Goal: Check status: Check status

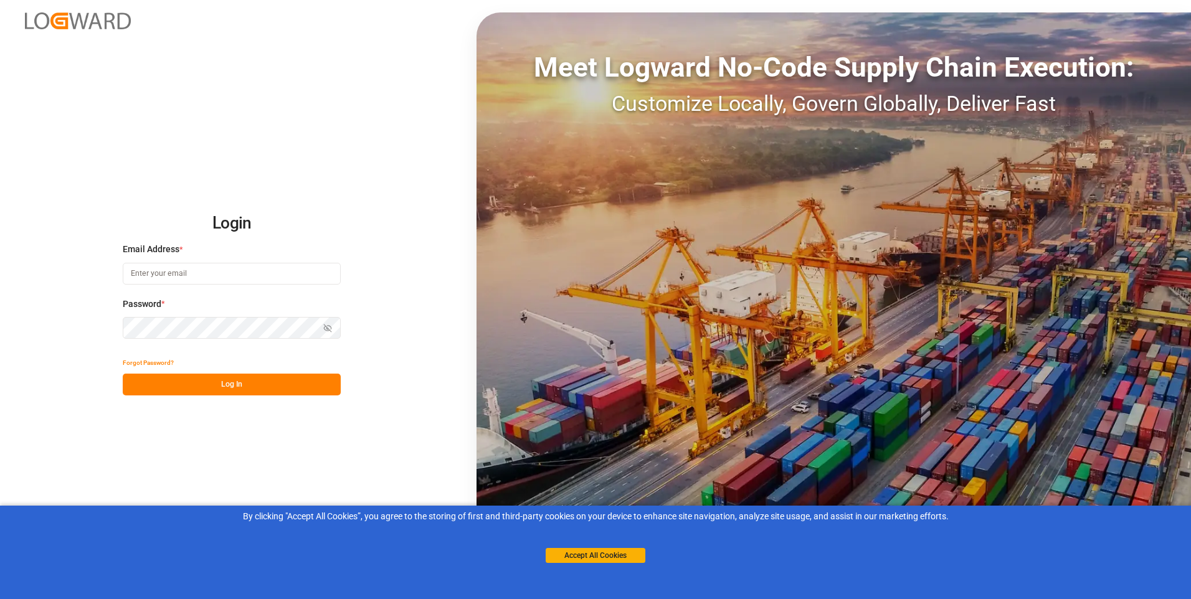
type input "erika.rordaz@stepan.com"
click at [160, 387] on button "Log In" at bounding box center [232, 385] width 218 height 22
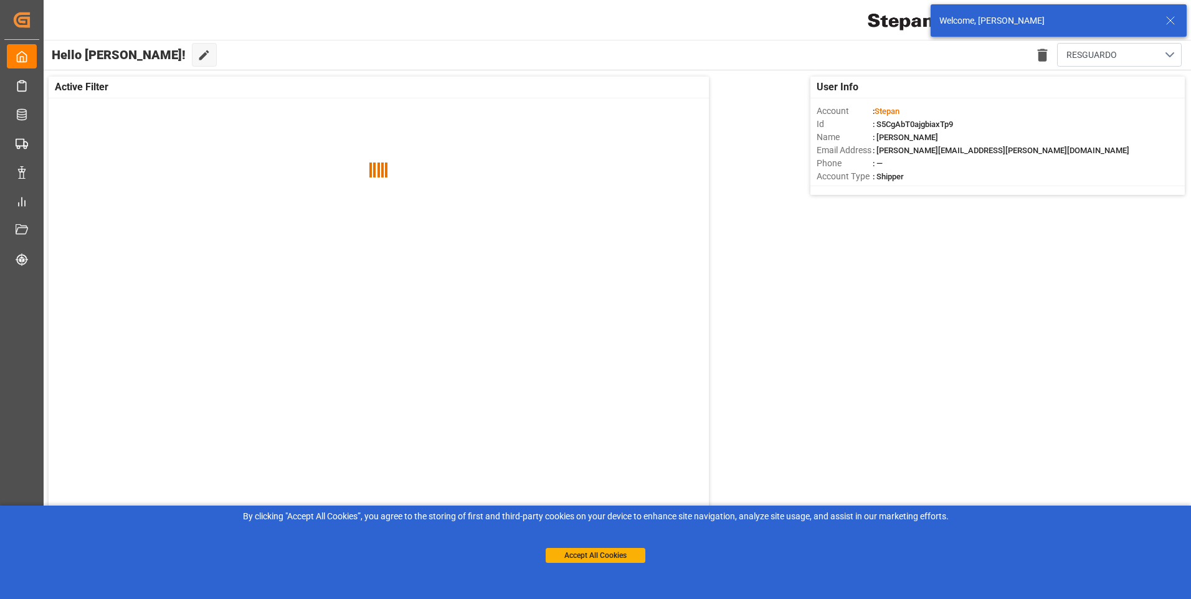
click at [1177, 19] on icon at bounding box center [1170, 20] width 15 height 15
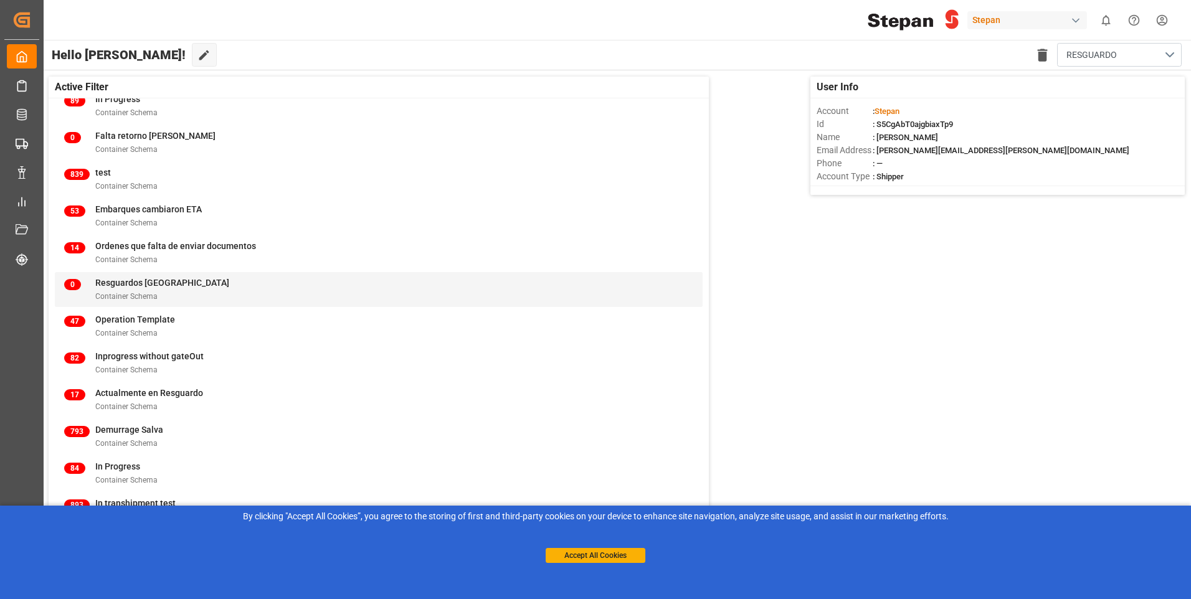
scroll to position [187, 0]
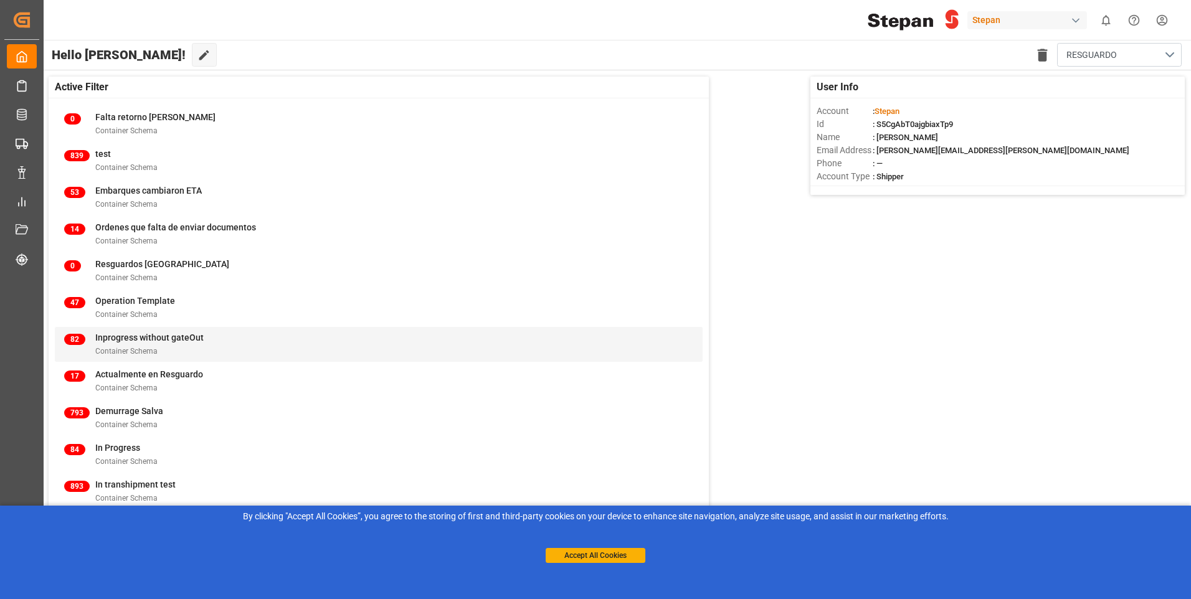
click at [177, 356] on div "Container Schema" at bounding box center [149, 351] width 108 height 13
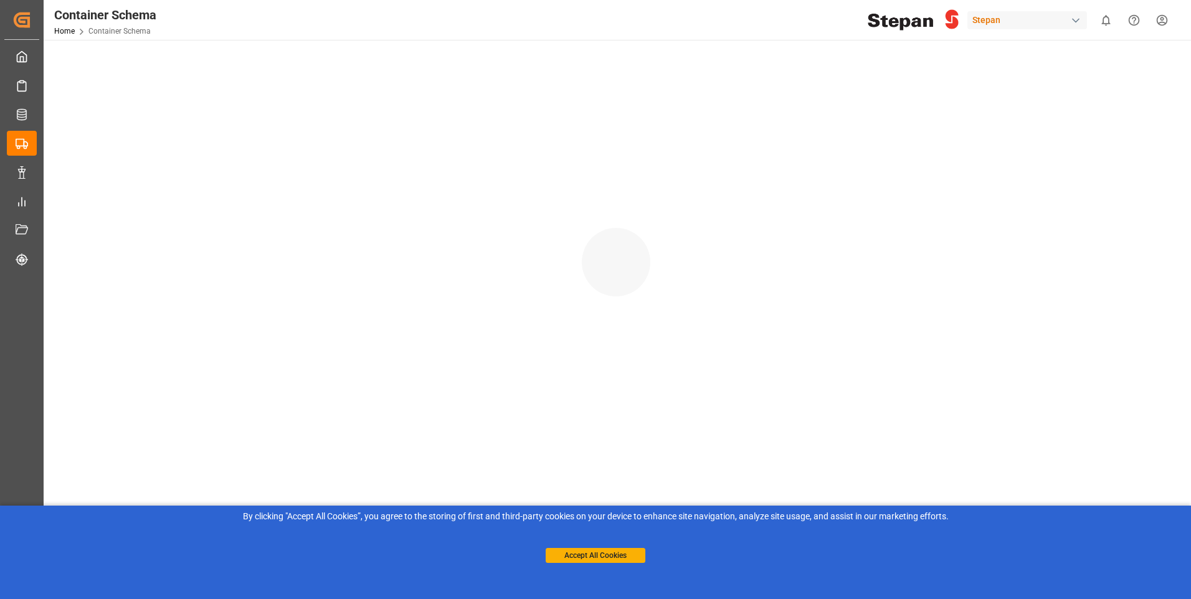
click at [177, 337] on div at bounding box center [616, 249] width 1145 height 419
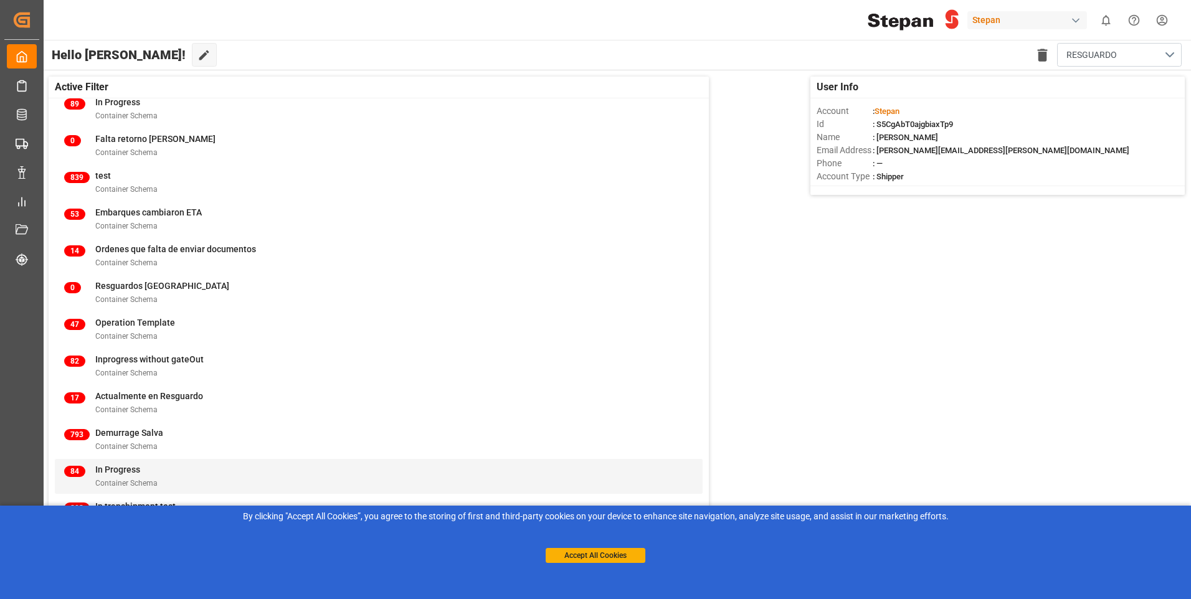
scroll to position [312, 0]
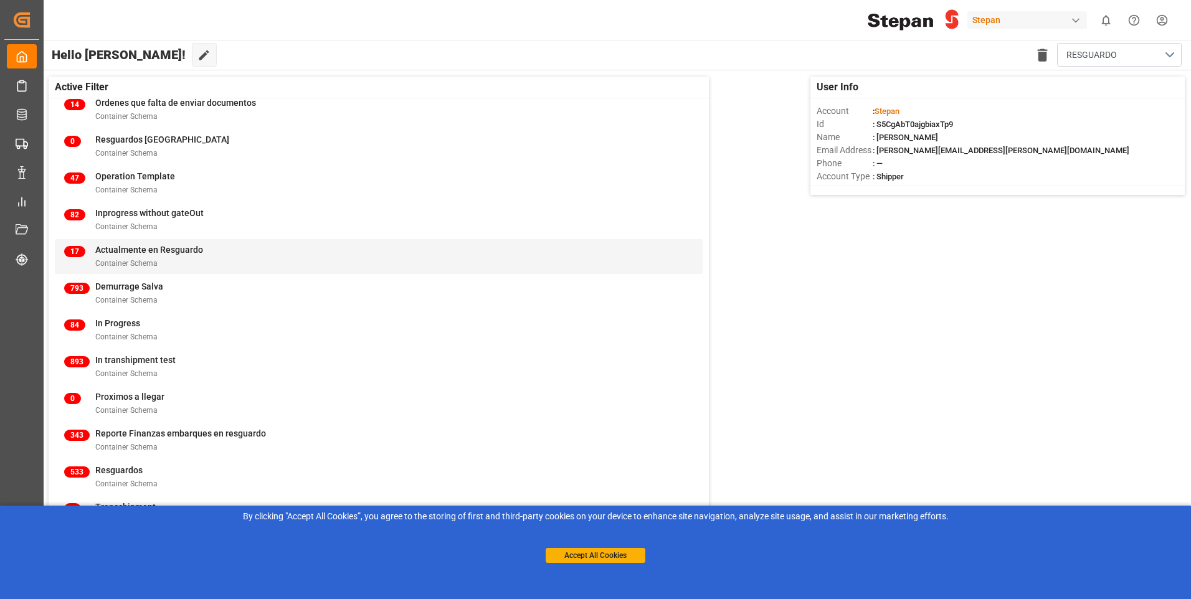
click at [152, 263] on span "Container Schema" at bounding box center [126, 263] width 62 height 9
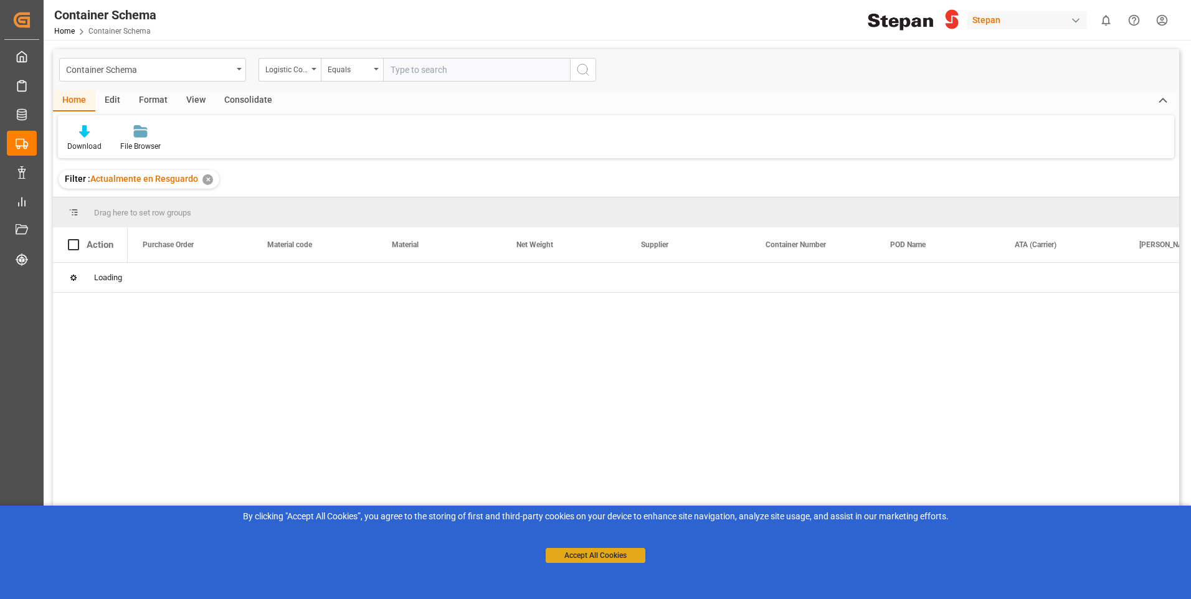
click at [593, 557] on button "Accept All Cookies" at bounding box center [596, 555] width 100 height 15
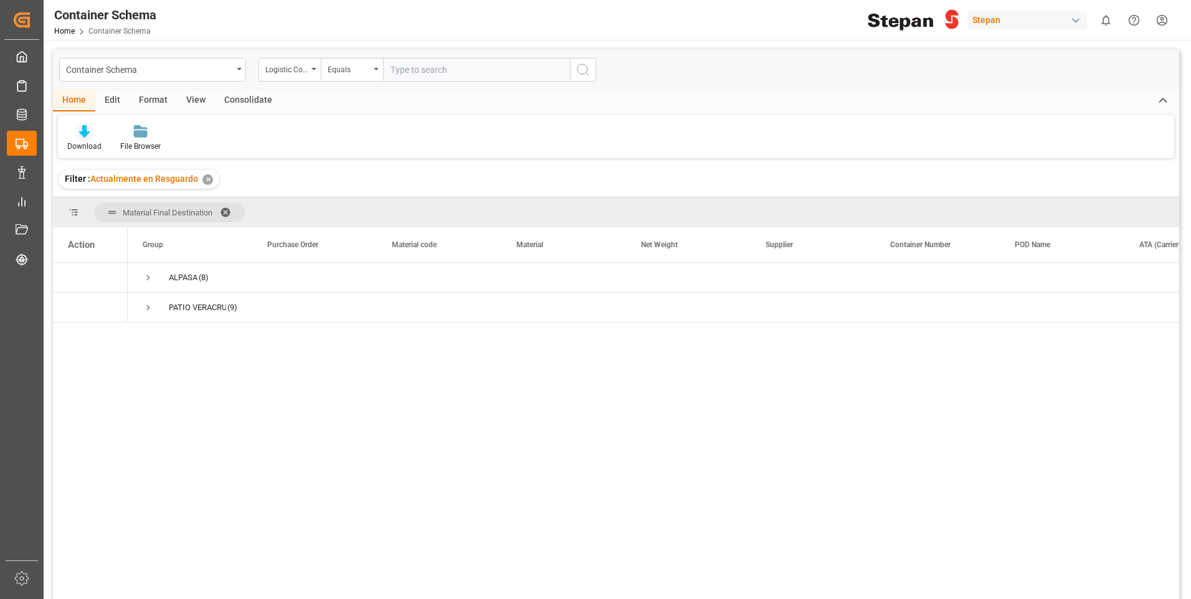
click at [98, 138] on div at bounding box center [84, 131] width 34 height 13
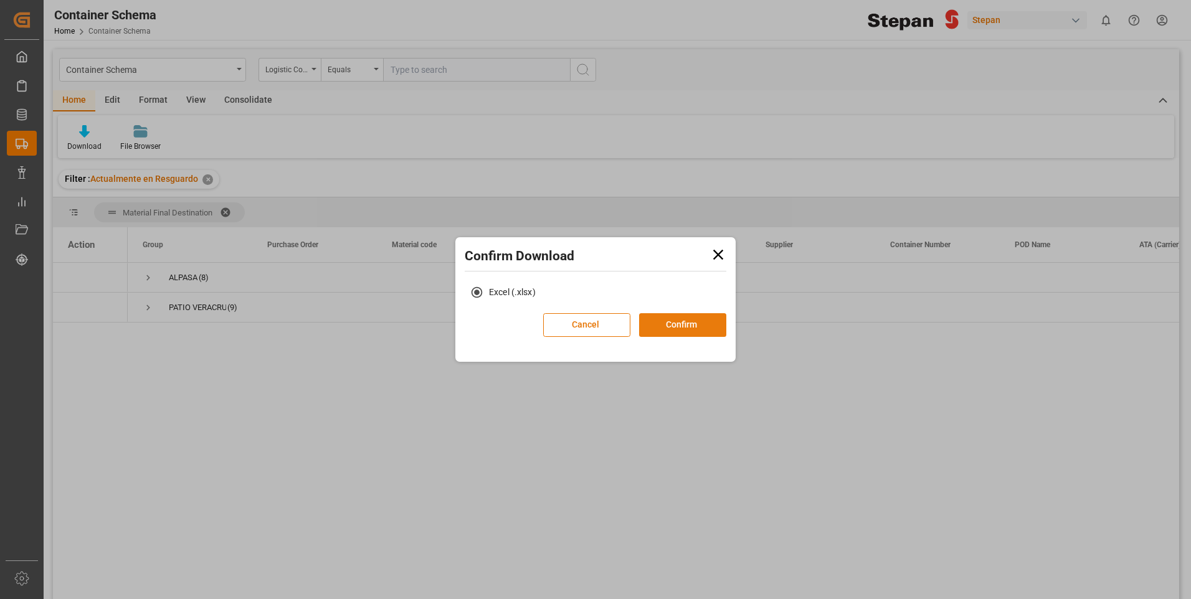
click at [694, 330] on button "Confirm" at bounding box center [682, 325] width 87 height 24
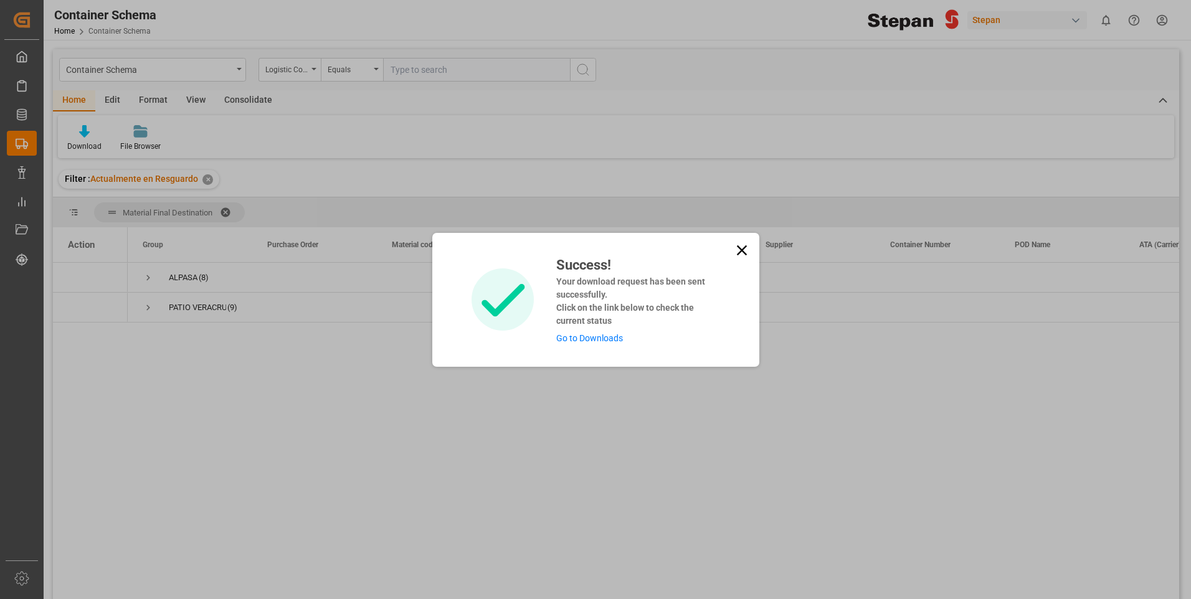
click at [613, 338] on link "Go to Downloads" at bounding box center [589, 338] width 67 height 10
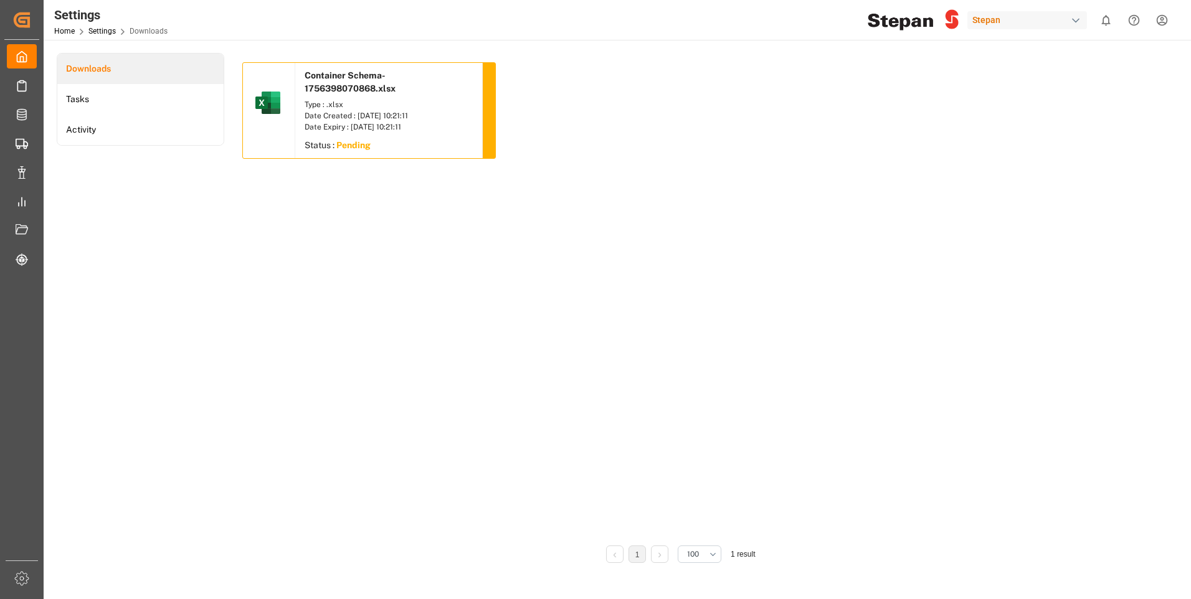
click at [366, 113] on div "Date Created : 28.08.2025 10:21:11" at bounding box center [389, 115] width 168 height 11
click at [385, 101] on div "Type : .xlsx" at bounding box center [389, 104] width 168 height 11
click at [388, 108] on div "Type : .xlsx" at bounding box center [389, 104] width 168 height 11
click at [270, 110] on img at bounding box center [268, 103] width 30 height 30
click at [515, 108] on div "Container Schema-1756398070868.xlsx Type : .xlsx Date Created : 28.08.2025 10:2…" at bounding box center [680, 115] width 877 height 106
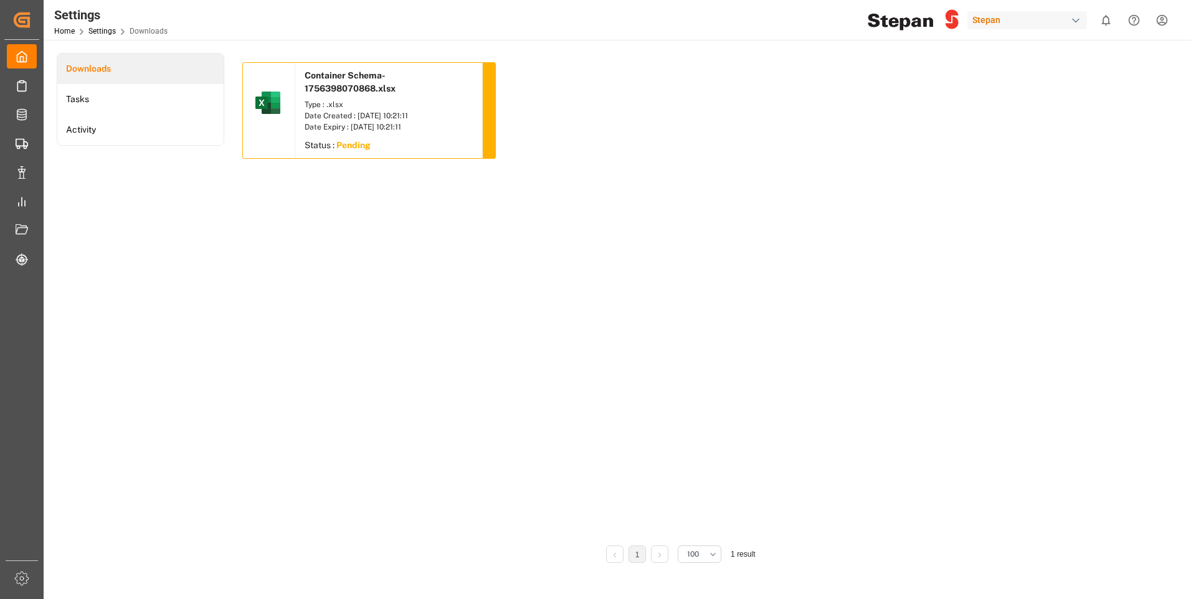
click at [493, 113] on div at bounding box center [488, 110] width 13 height 95
click at [425, 110] on div "Date Created : 28.08.2025 10:21:11" at bounding box center [389, 115] width 168 height 11
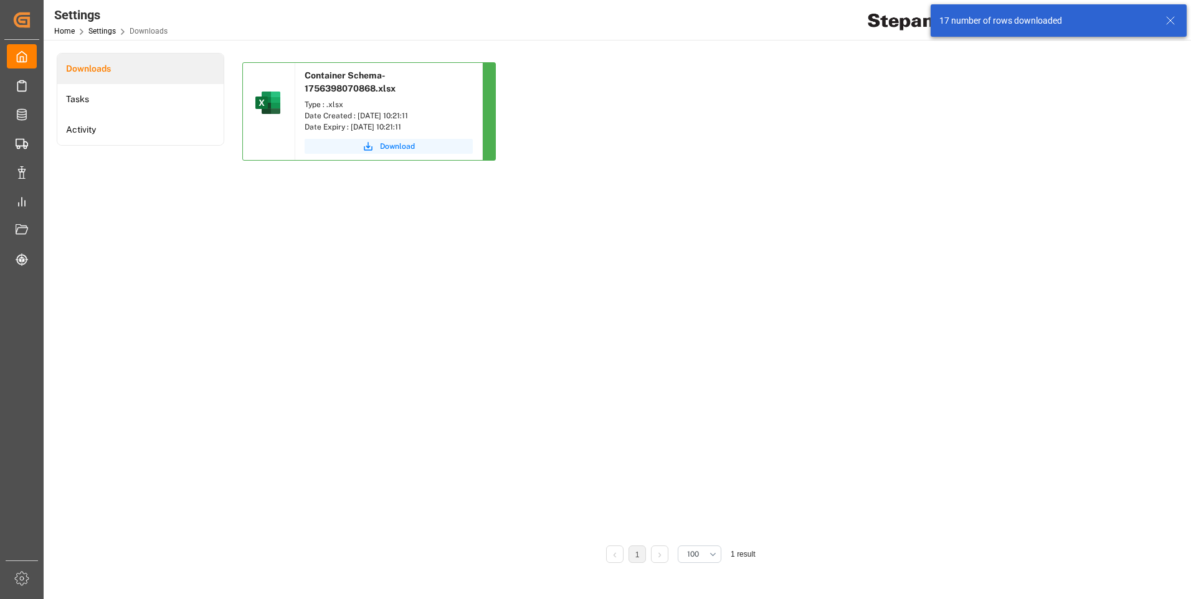
click at [1013, 14] on div "17 number of rows downloaded" at bounding box center [1047, 20] width 214 height 13
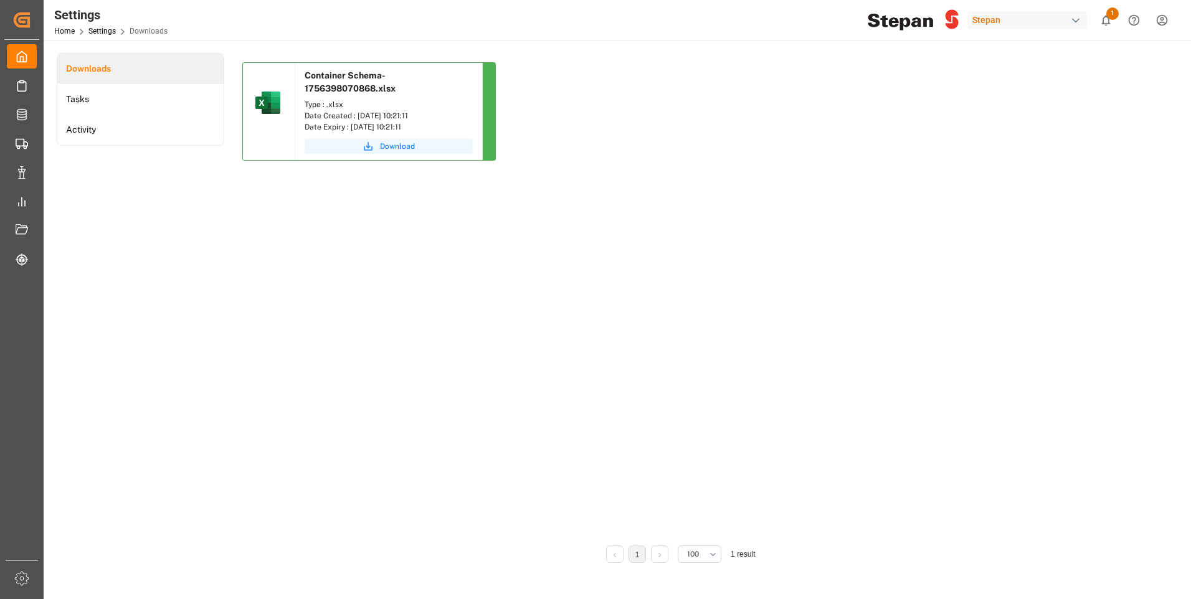
click at [367, 146] on icon "submit" at bounding box center [369, 146] width 9 height 9
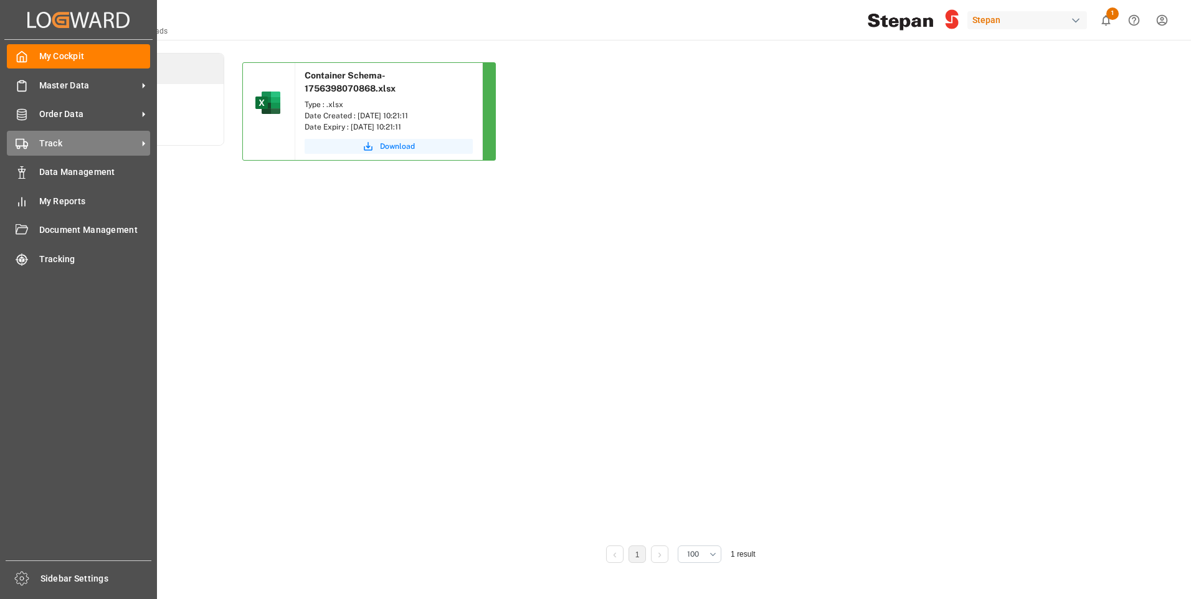
click at [136, 147] on span "Track" at bounding box center [88, 143] width 98 height 13
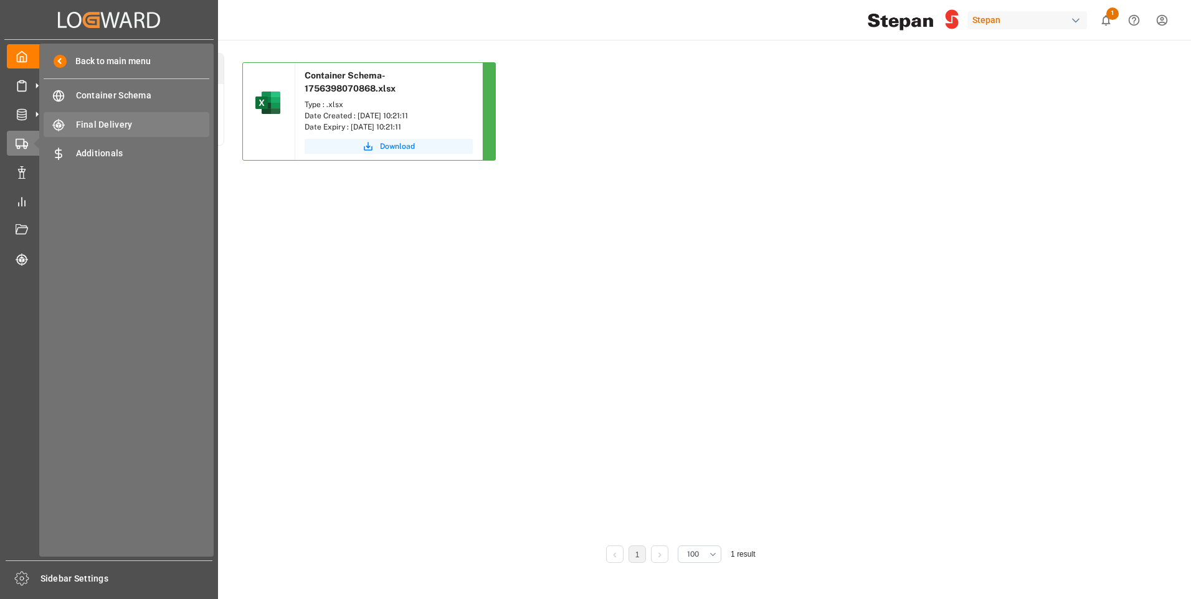
click at [131, 131] on span "Final Delivery" at bounding box center [143, 124] width 134 height 13
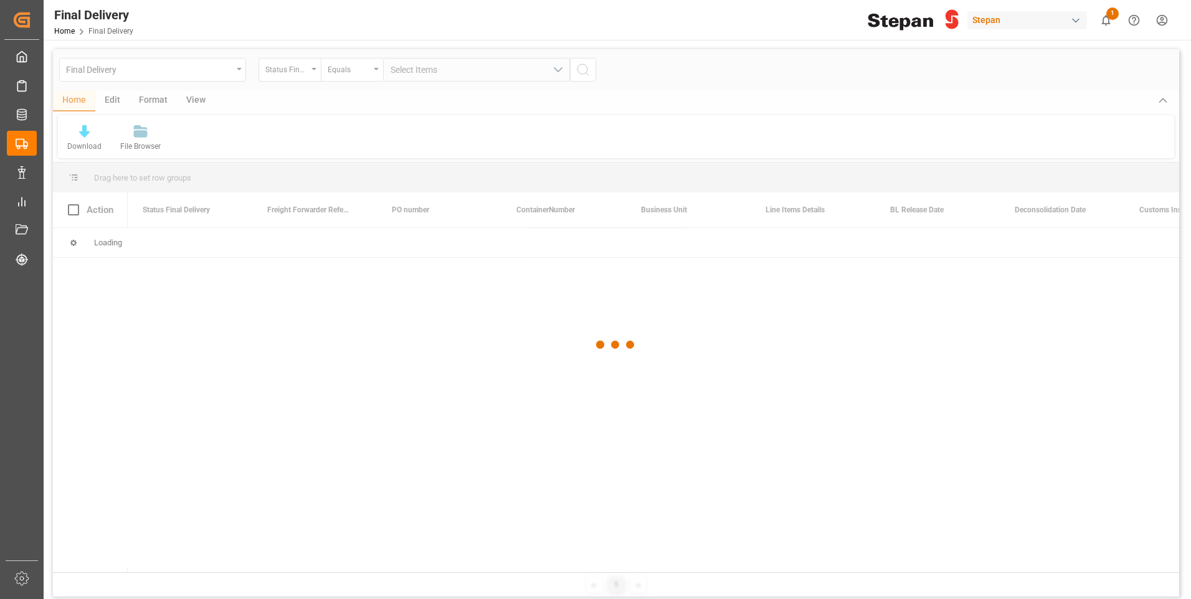
click at [315, 71] on div at bounding box center [616, 345] width 1127 height 592
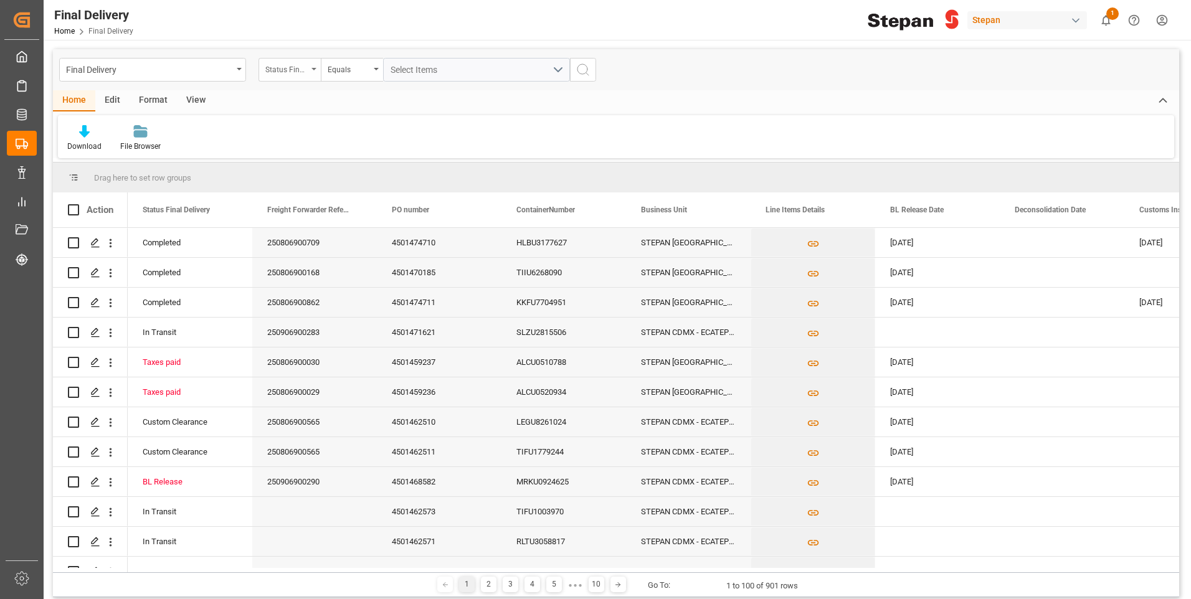
click at [307, 69] on div "Status Final Delivery" at bounding box center [286, 68] width 42 height 14
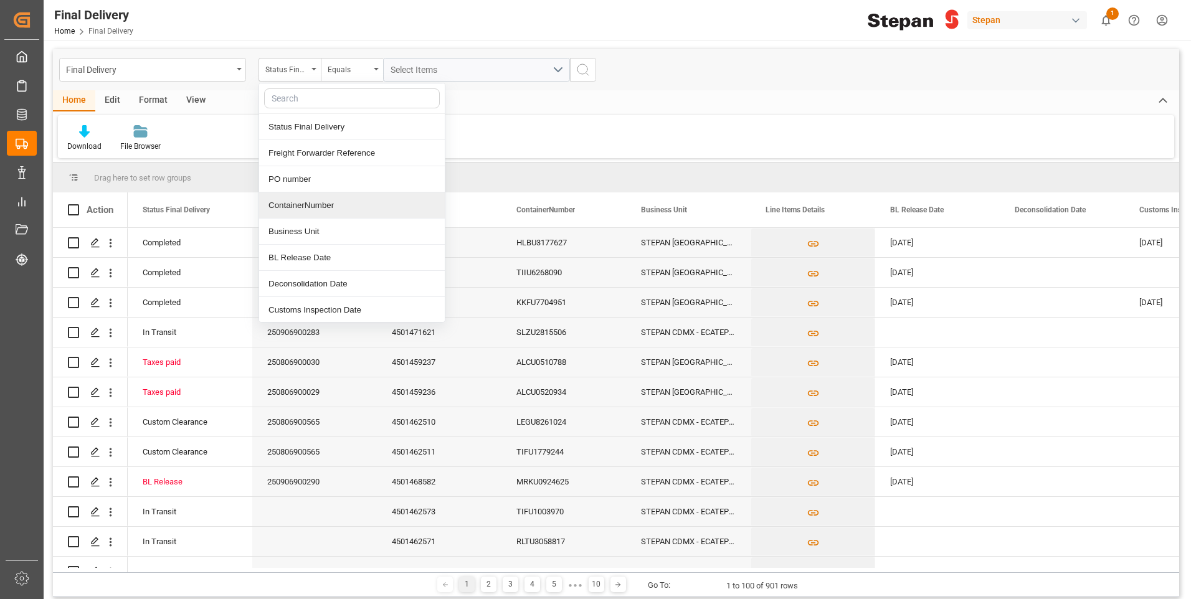
click at [317, 202] on div "ContainerNumber" at bounding box center [352, 206] width 186 height 26
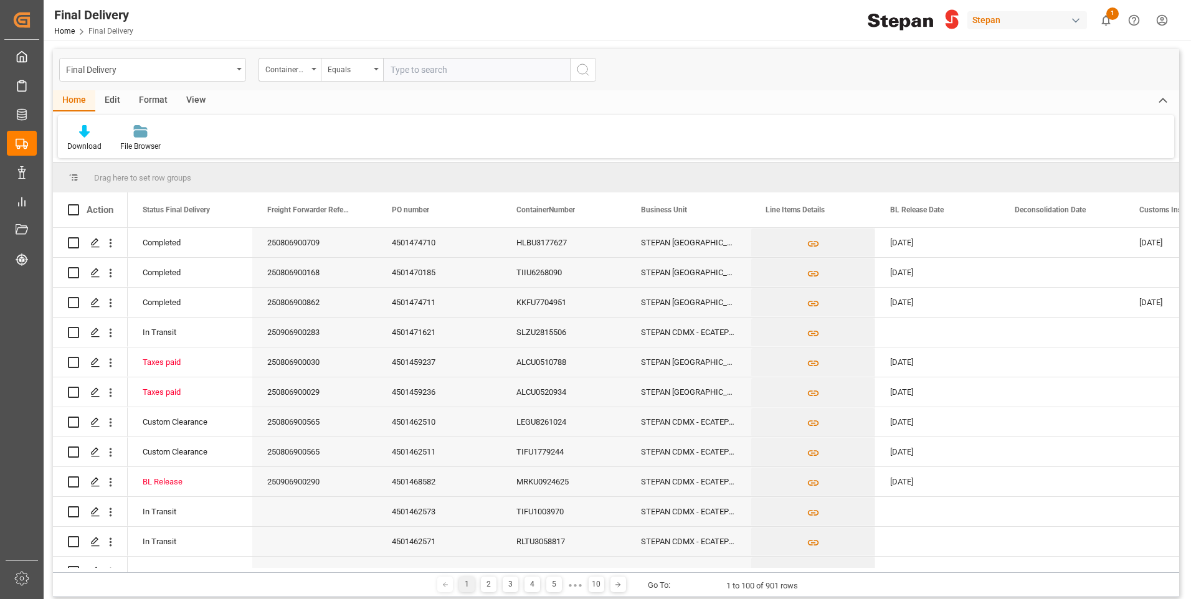
type input "DHDU1276733"
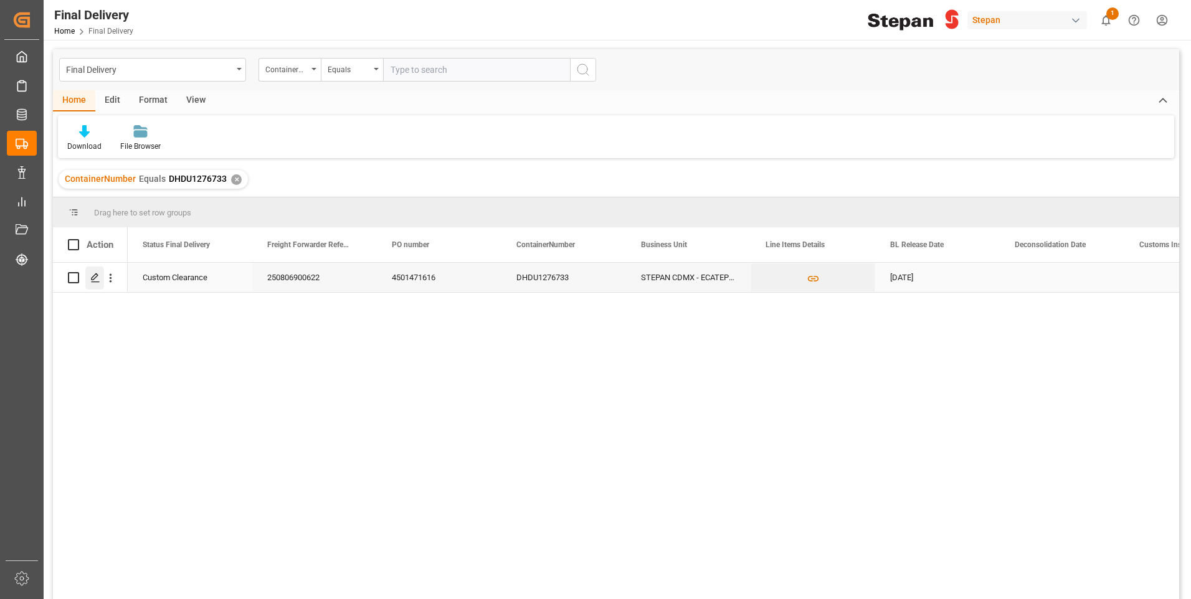
click at [88, 279] on div "Press SPACE to select this row." at bounding box center [94, 278] width 19 height 23
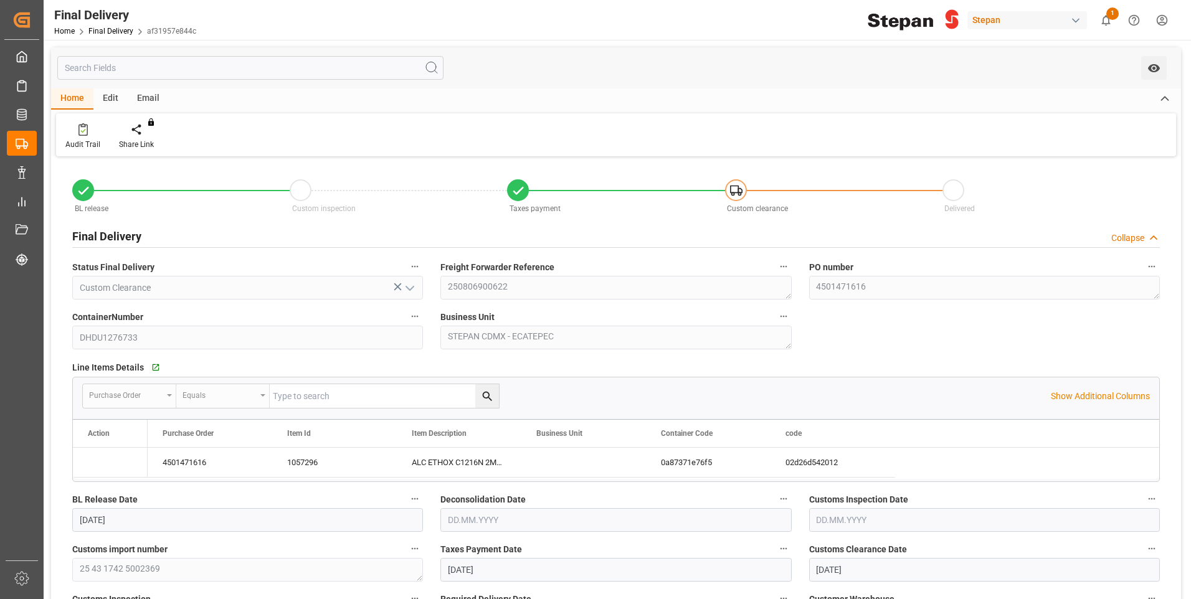
type input "18.08.2025"
type input "21.08.2025"
type input "22.08.2025"
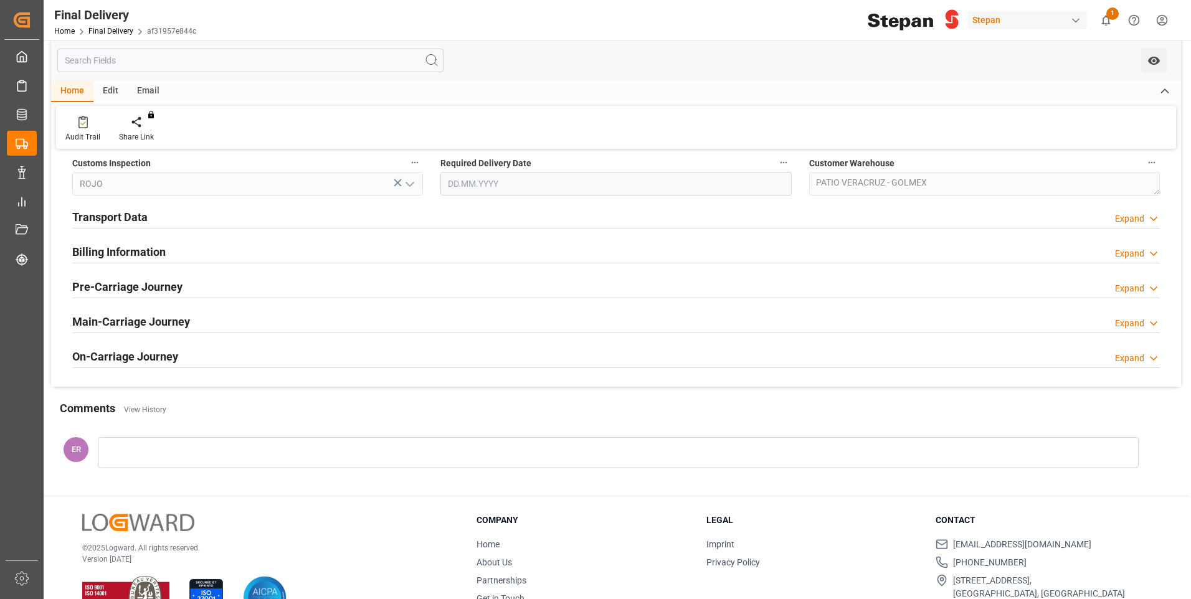
click at [140, 210] on h2 "Transport Data" at bounding box center [109, 217] width 75 height 17
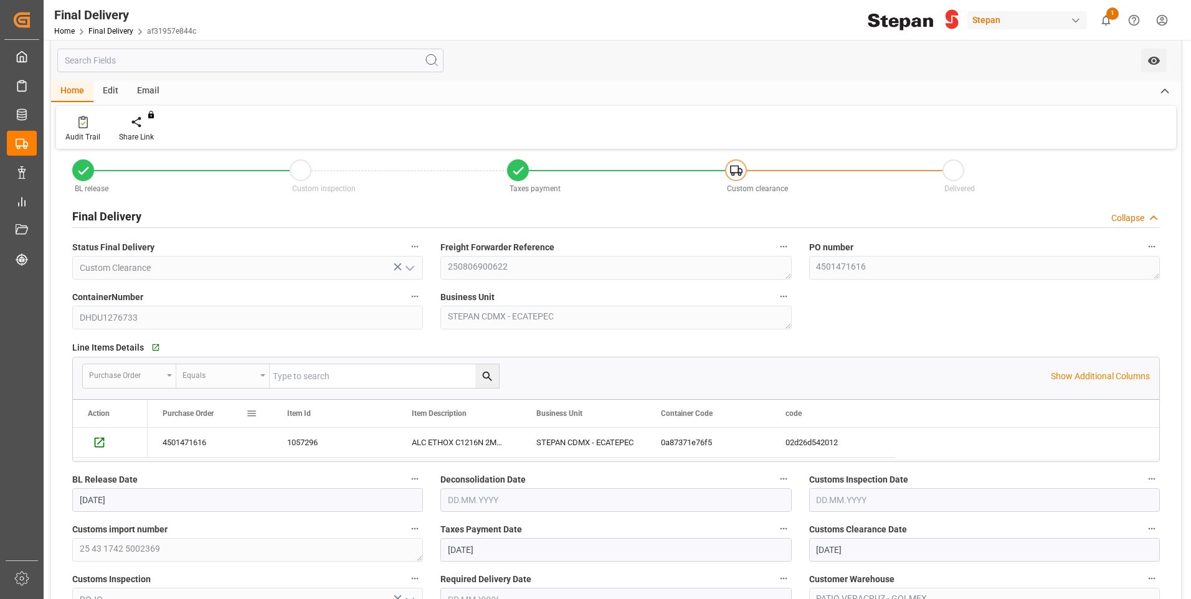
scroll to position [0, 0]
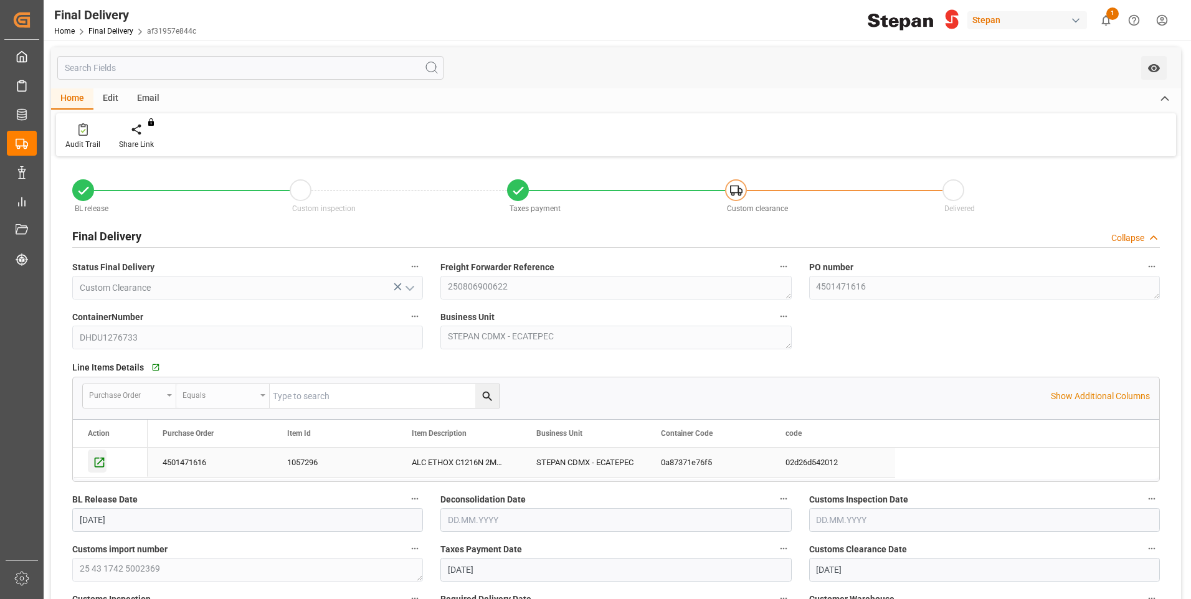
click at [97, 456] on icon "Press SPACE to select this row." at bounding box center [99, 462] width 13 height 13
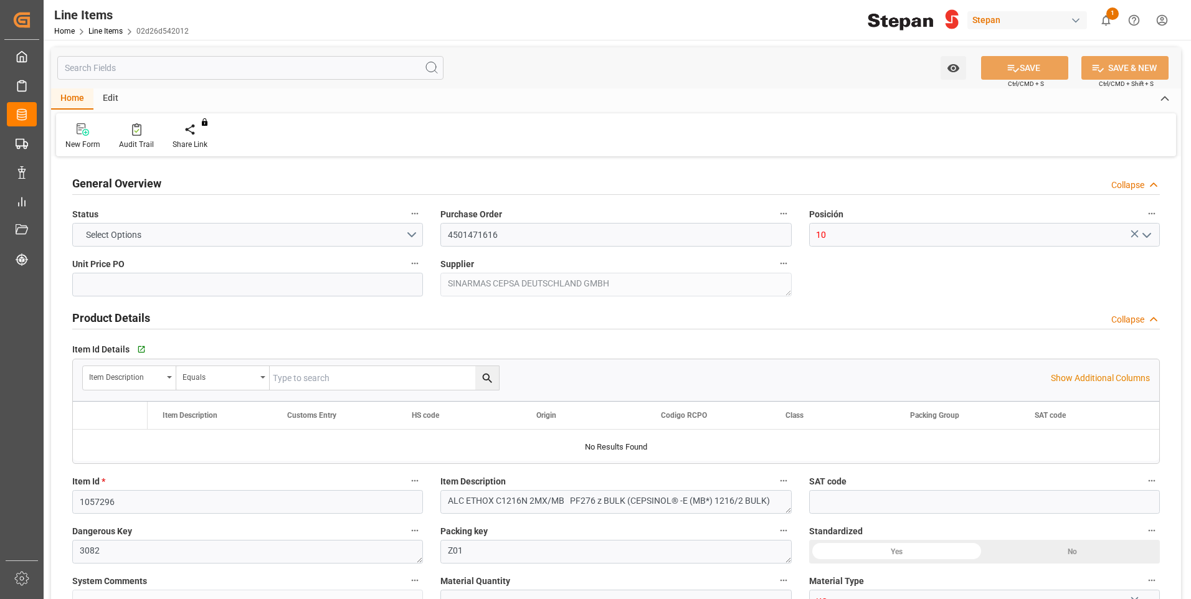
type input "2785.62"
type input "12352104"
type input "20000"
type input "20150"
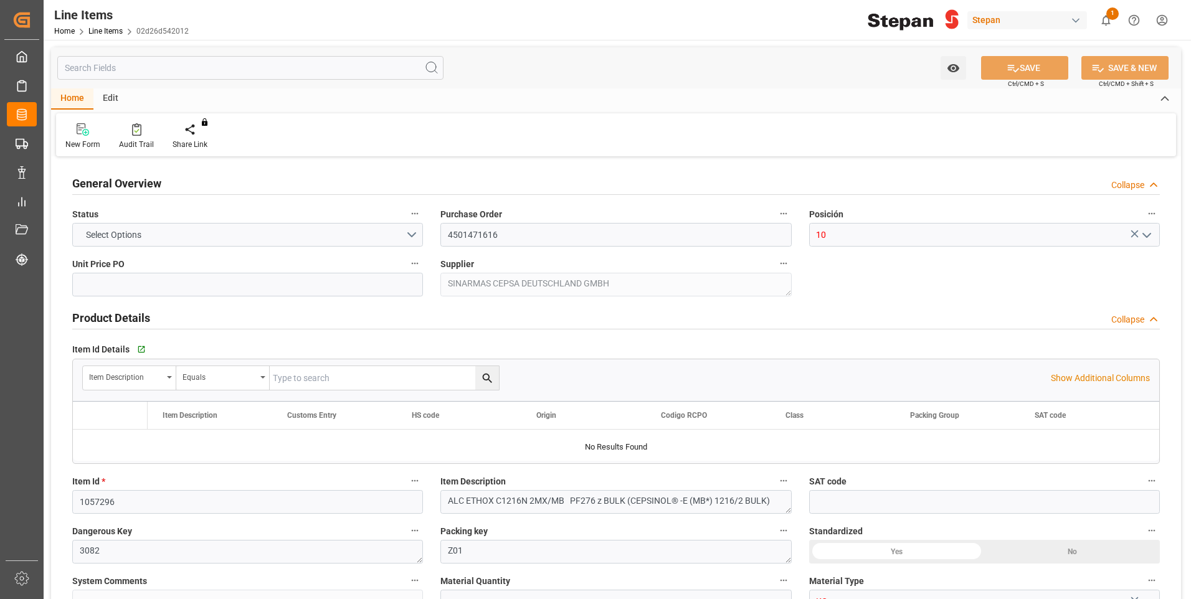
type input "61699.3"
type input "[DATE]"
type input "[DATE] 06:02"
type input "[DATE] 22:43"
type input "[DATE]"
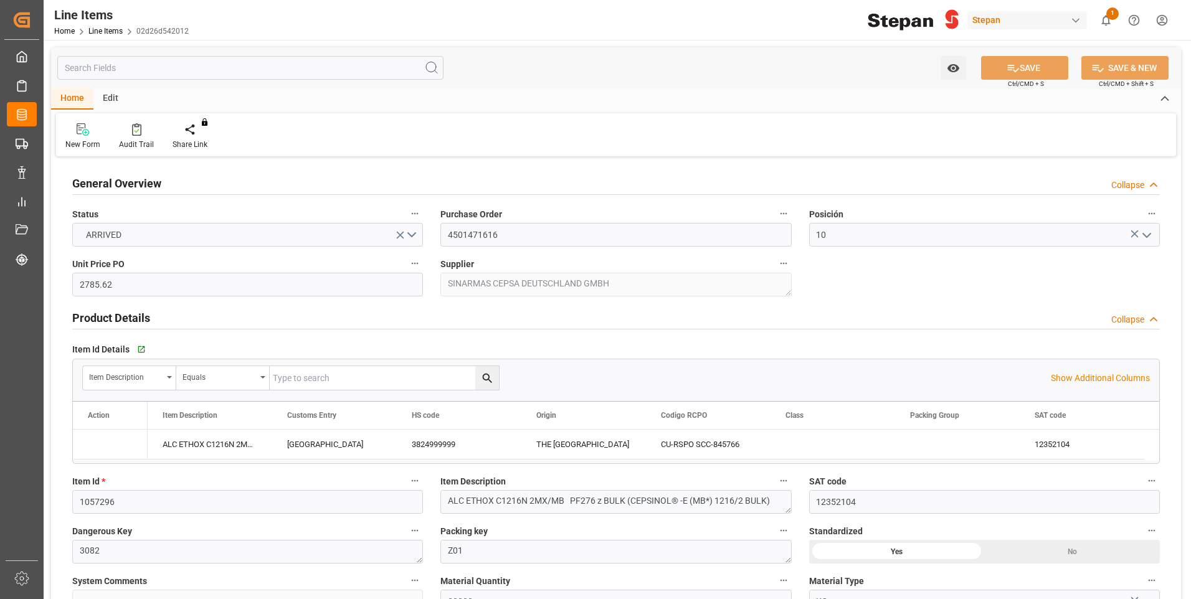
type input "[DATE]"
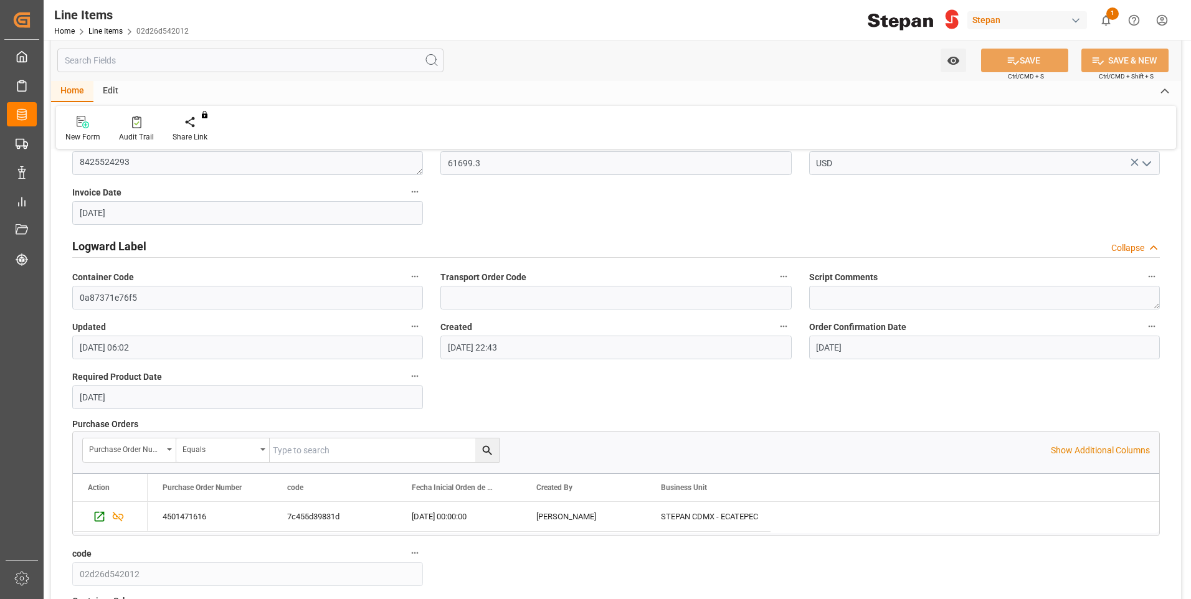
scroll to position [1037, 0]
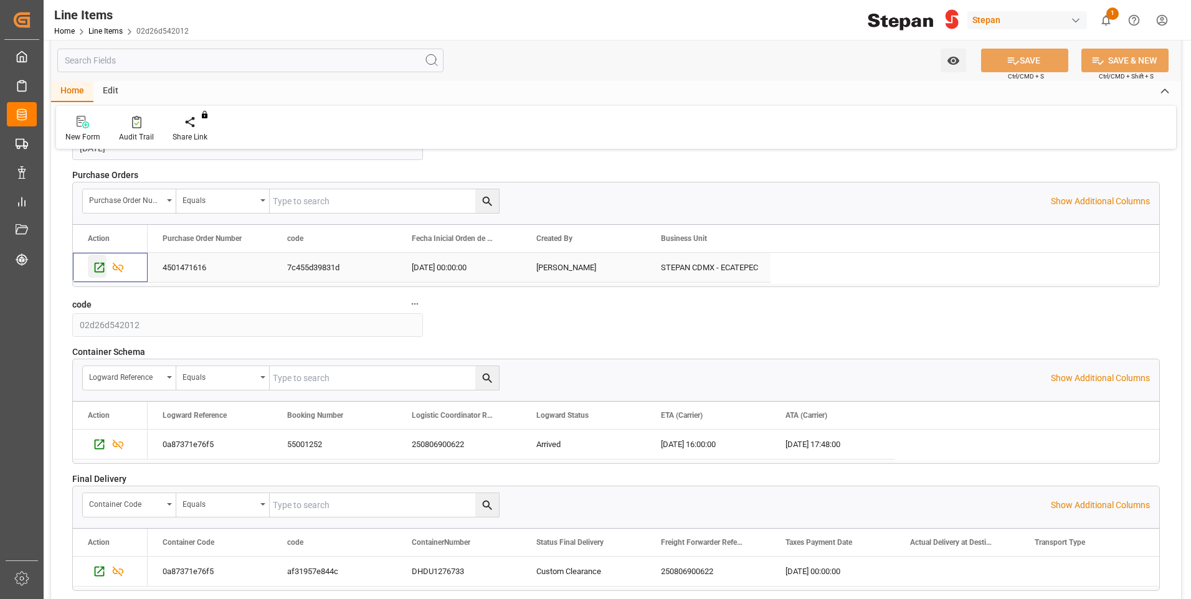
click at [92, 268] on div "Press SPACE to select this row." at bounding box center [97, 266] width 19 height 23
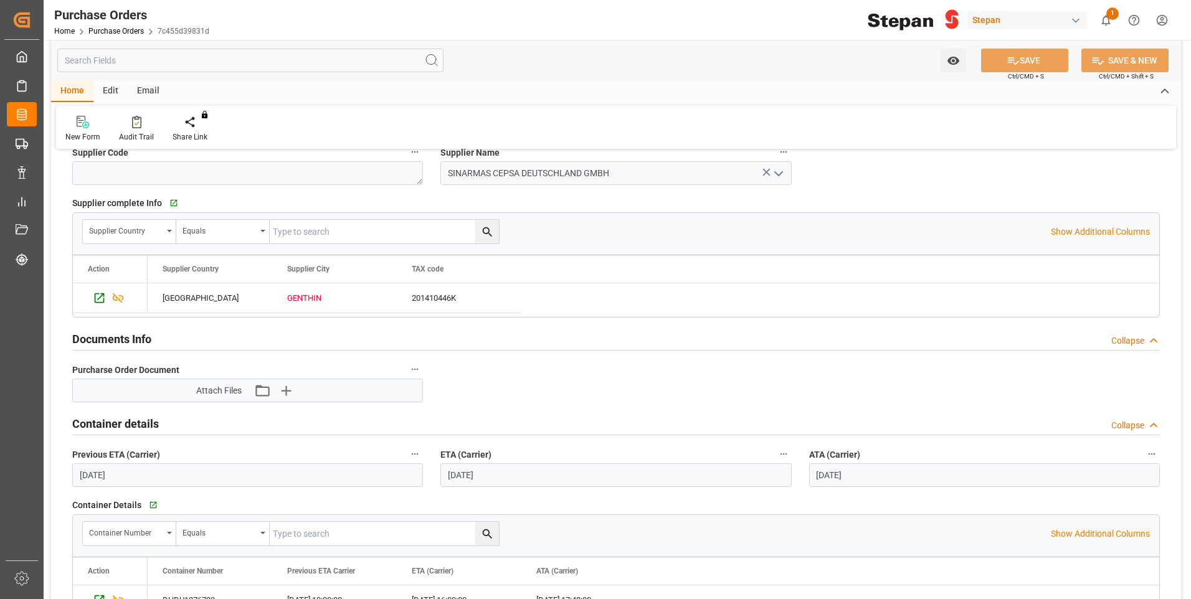
scroll to position [935, 0]
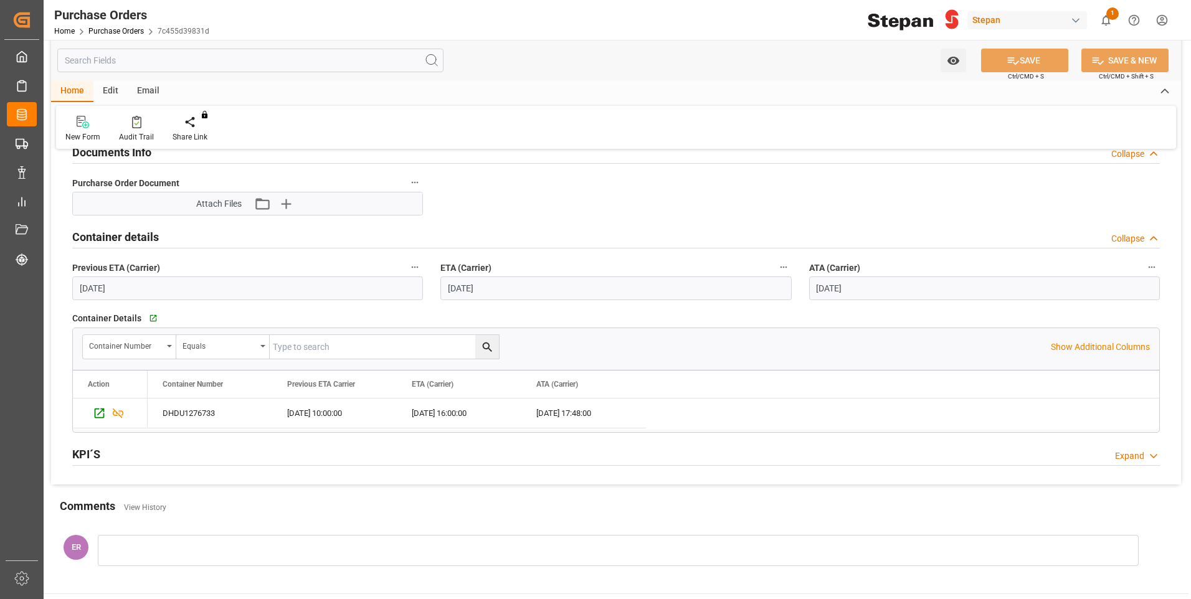
click at [91, 452] on h2 "KPI´S" at bounding box center [86, 454] width 28 height 17
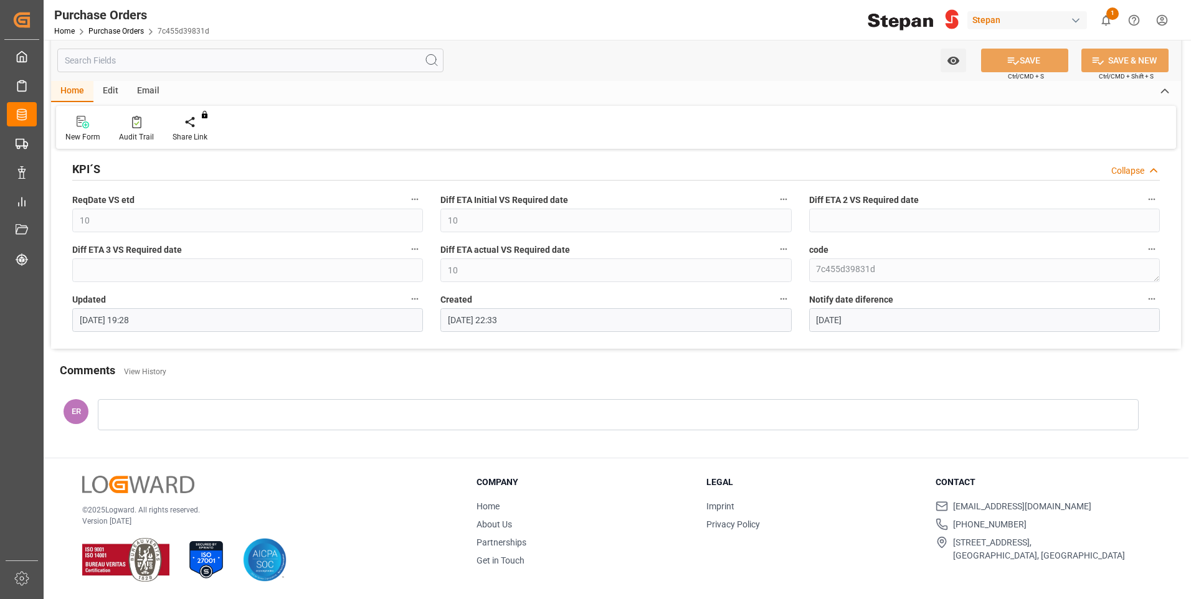
scroll to position [909, 0]
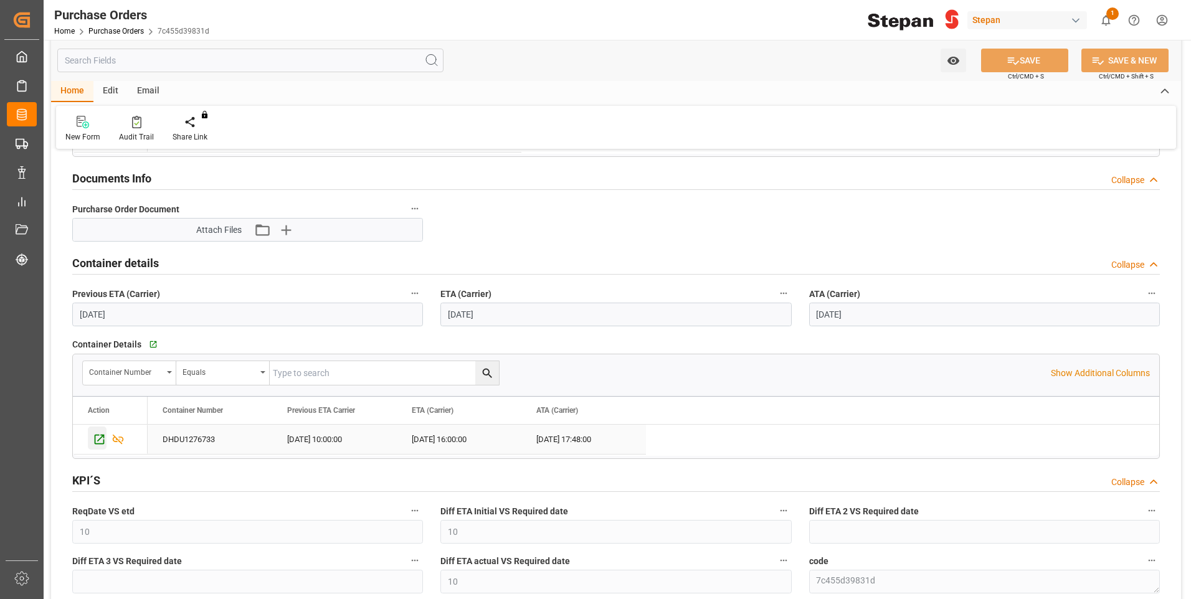
click at [97, 437] on icon "Press SPACE to select this row." at bounding box center [99, 439] width 13 height 13
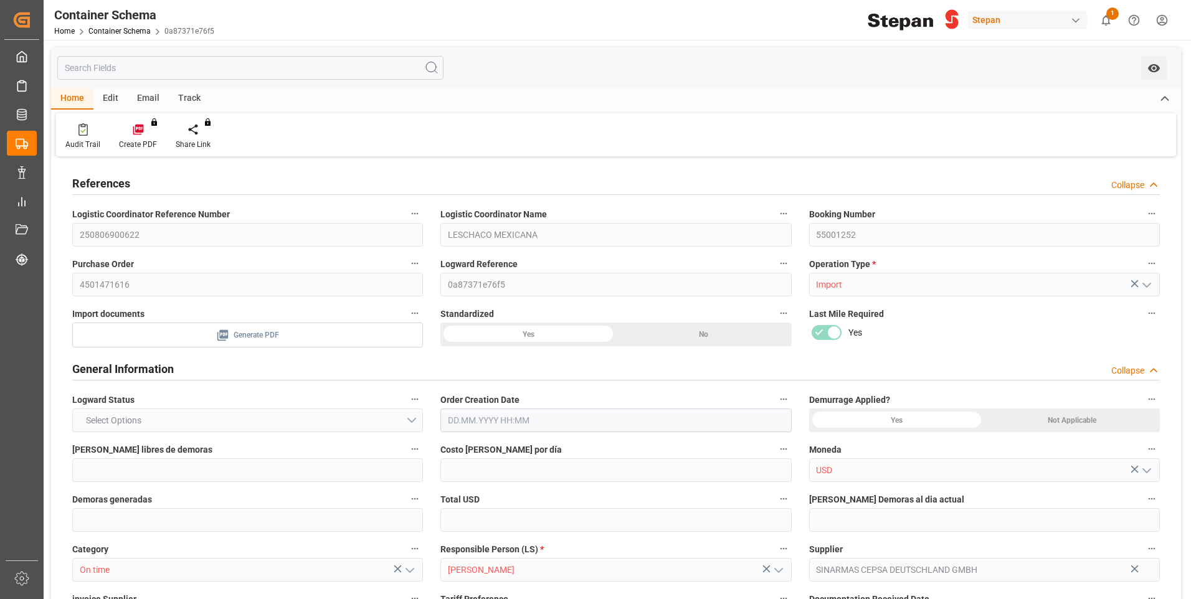
type input "250806900622"
type input "LESCHACO MEXICANA"
type input "55001252"
type input "4501471616"
type input "0a87371e76f5"
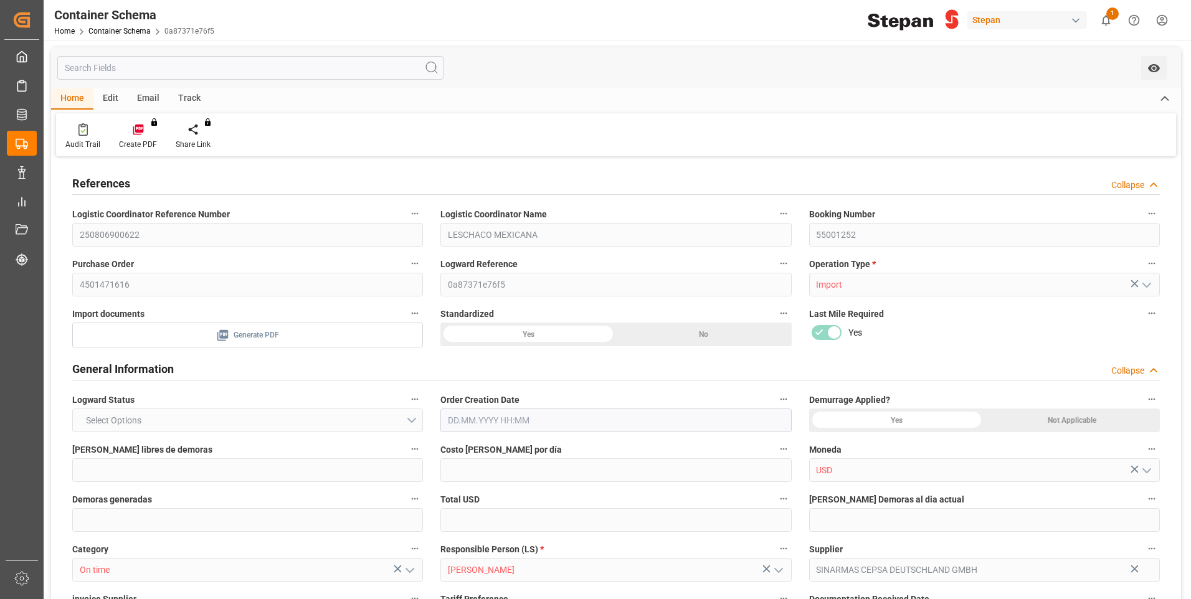
type input "Import"
type input "USD"
type input "On time"
type input "Jose Echeverria"
type input "SINARMAS CEPSA DEUTSCHLAND GMBH"
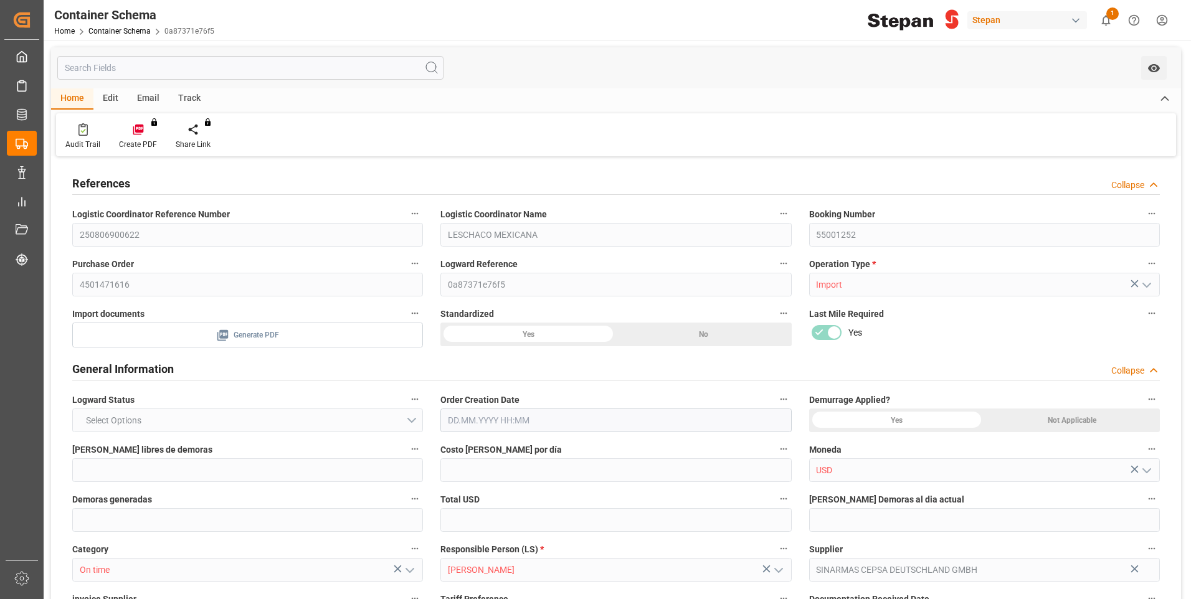
type textarea "8425524293"
type input "EUR1"
type textarea "Documents Sent"
type textarea "1057296"
type textarea "ALC ETHOX C1216N 2MX/MB PF276 z BULK (CEPSINOL® -E (MB*) 1216/2 BULK)"
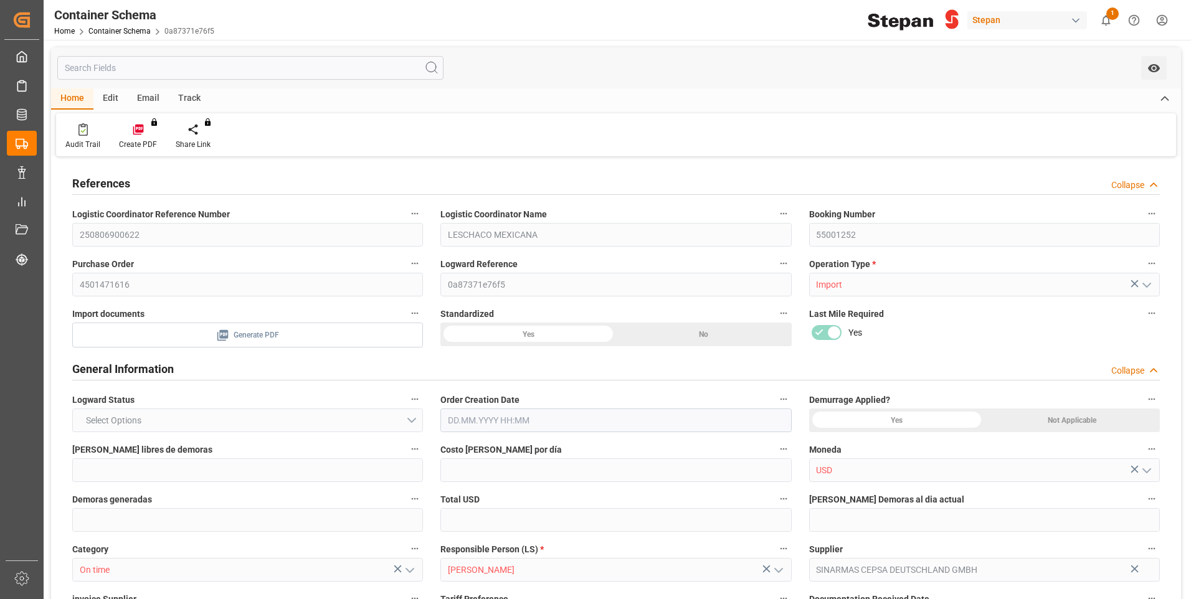
type textarea "STEPAN CDMX - ECATEPEC"
type textarea "ISOTANQUE"
type textarea "1 ISOTANQUE"
type textarea "25 43 1742 5002369"
type input "PATIO VERACRUZ - GOLMEX"
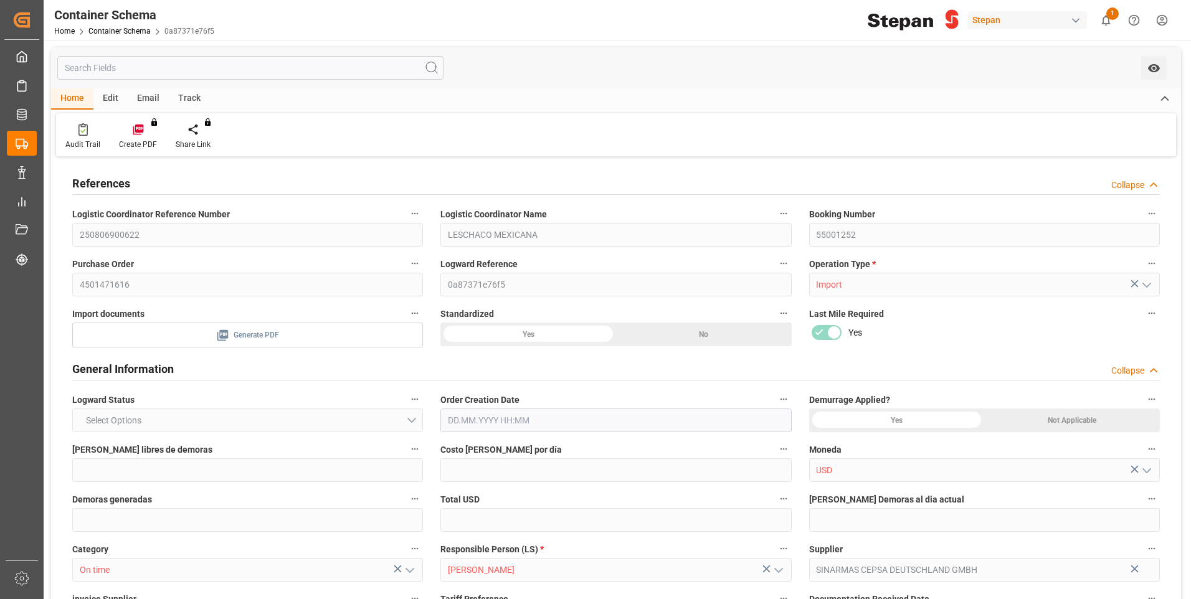
type textarea "AVE9909061M4"
type input "House"
type input "CIF"
type input "Truck"
type input "Sea Ship"
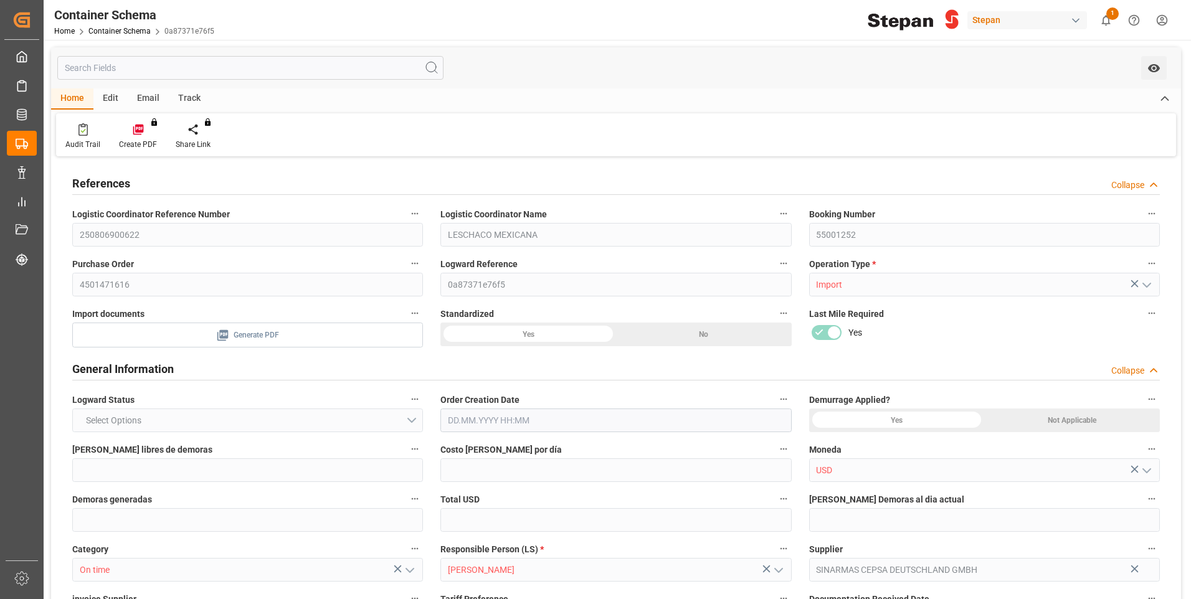
type input "Truck"
type input "ISOTANQUE"
type input "DHDU1276733"
type textarea "DEN HARTOGH"
type input "Servicios Logisticos Dylo S.A. de C.V"
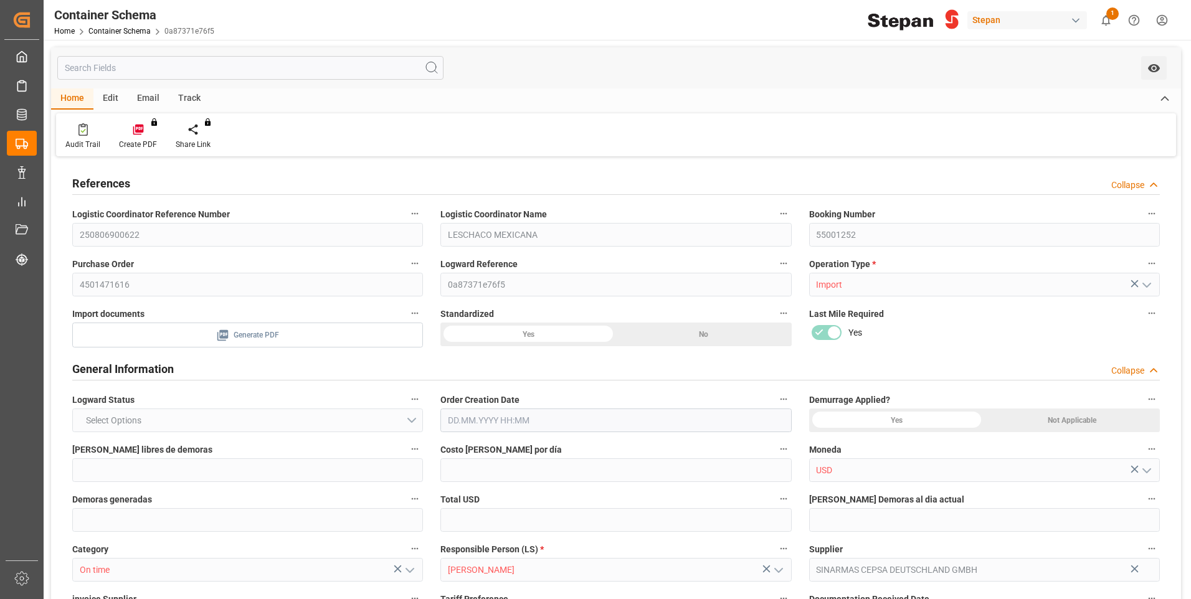
type input "HLCU"
type input "Antwerp"
type input "Veracruz"
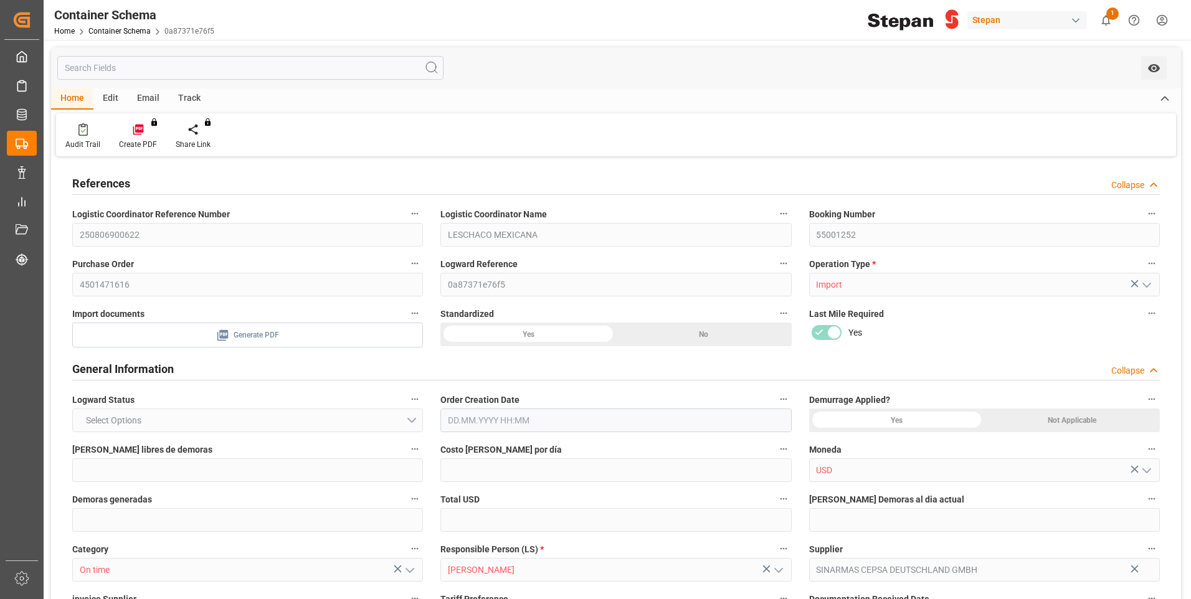
type input "MAERSK PUELO"
type input "Maersk Puelo"
type input "MAERSK PUELO"
type input "530W"
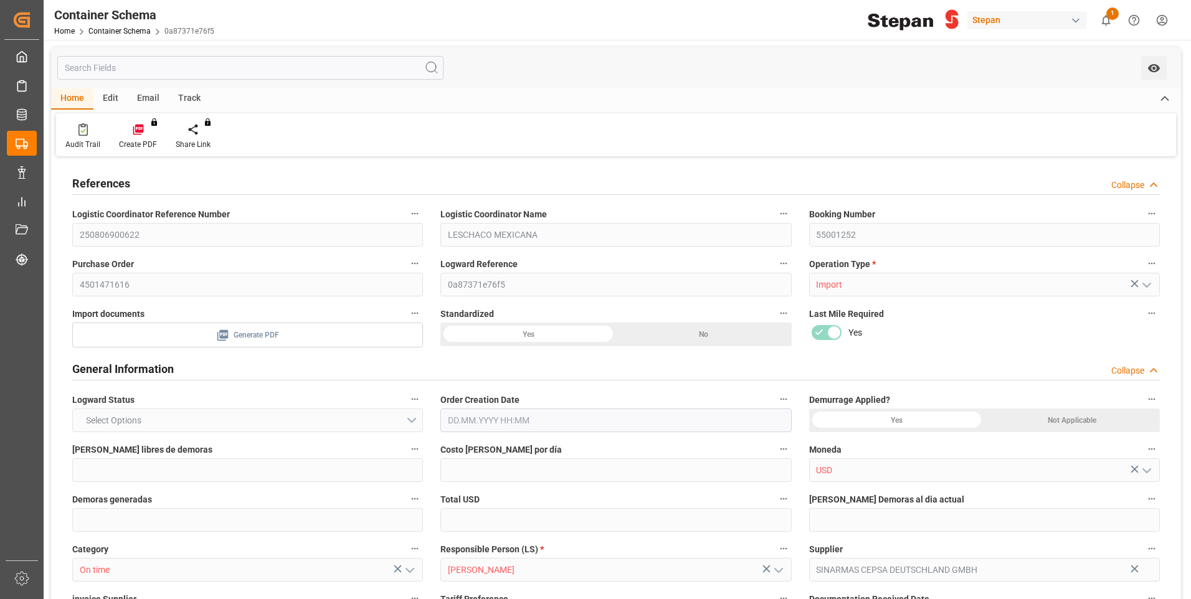
type input "530W"
type textarea "pod"
type textarea "No"
type textarea "Container is already in Final Delivery Phase."
type input "21"
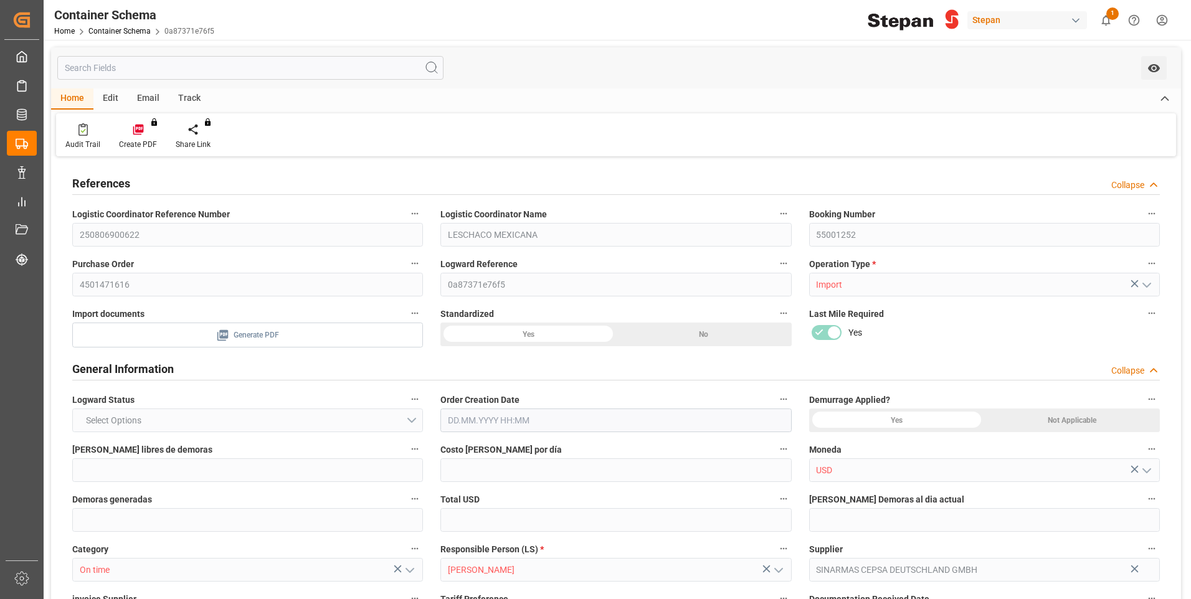
type input "50"
type input "-550"
type input "-11"
type input "1"
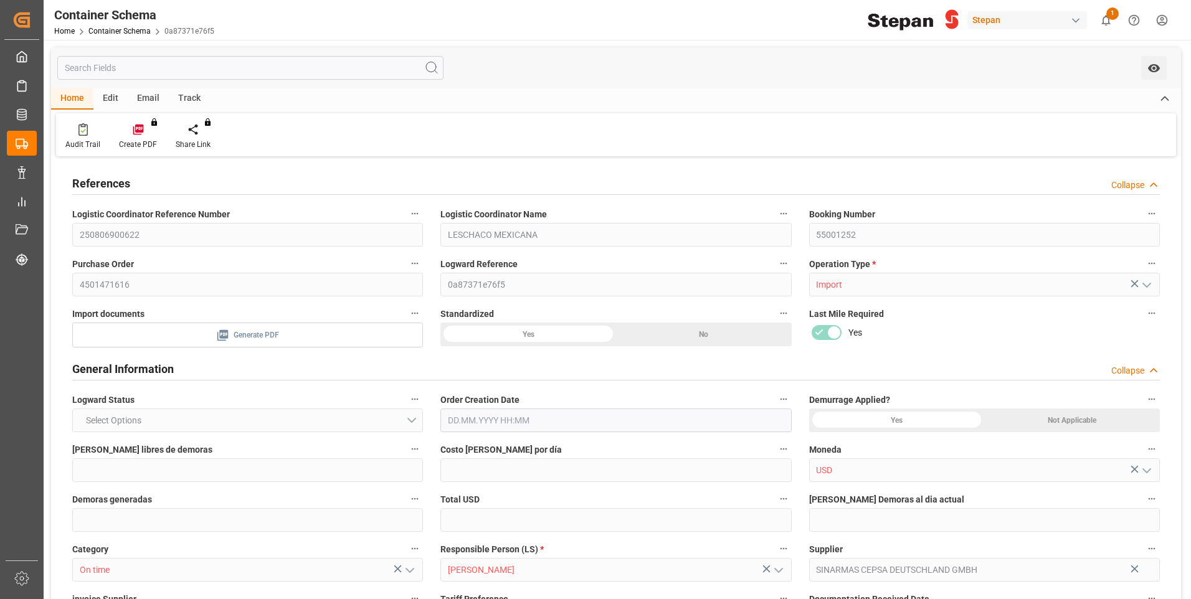
type input "20160"
type input "12"
type input "-6"
type input "Hapag Lloyd"
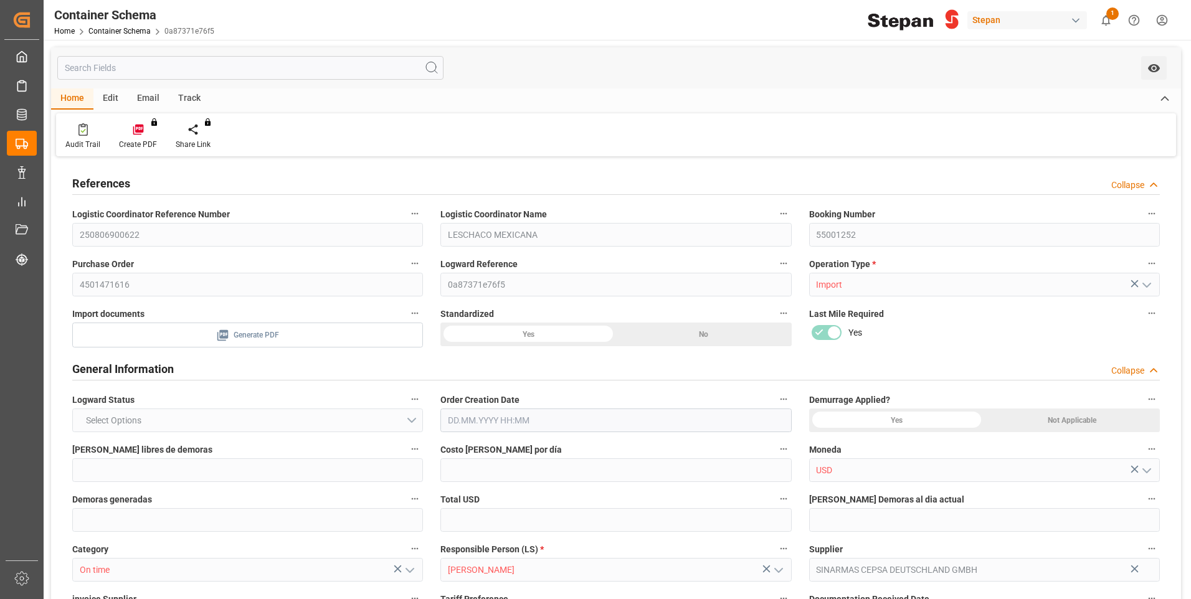
type input "Hapag Lloyd Aktiengesellschaft"
type input "BEANR"
type input "MXVER"
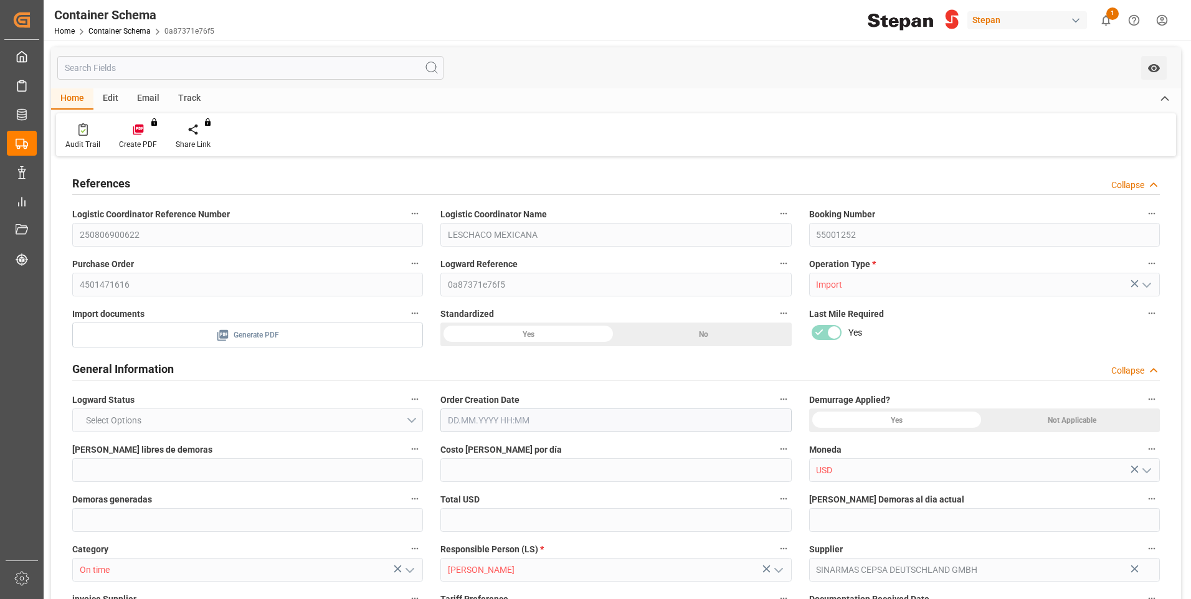
type input "9306172"
type input "0"
type input "18"
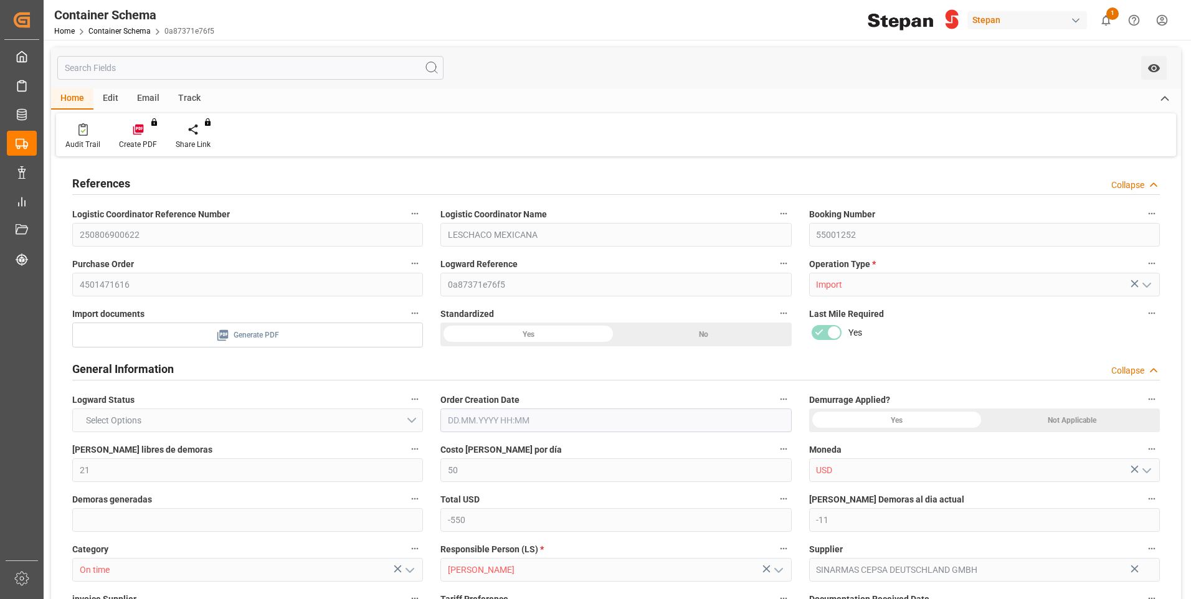
type input "30.07.2025 00:00"
type input "29.07.2025"
type input "30.07.2025"
type input "22.08.2025"
type input "31.07.2025 05:30"
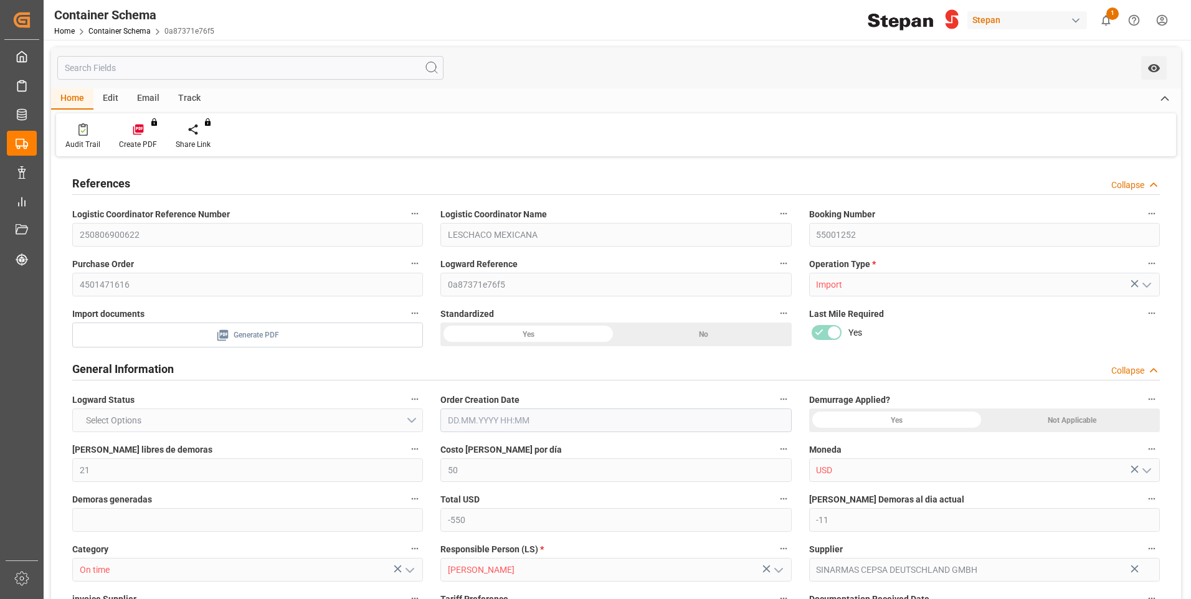
type input "31.07.2025 00:00"
type input "31.07.2025 05:30"
type input "31.07.2025 10:12"
type input "18.08.2025 16:00"
type input "18.08.2025 00:00"
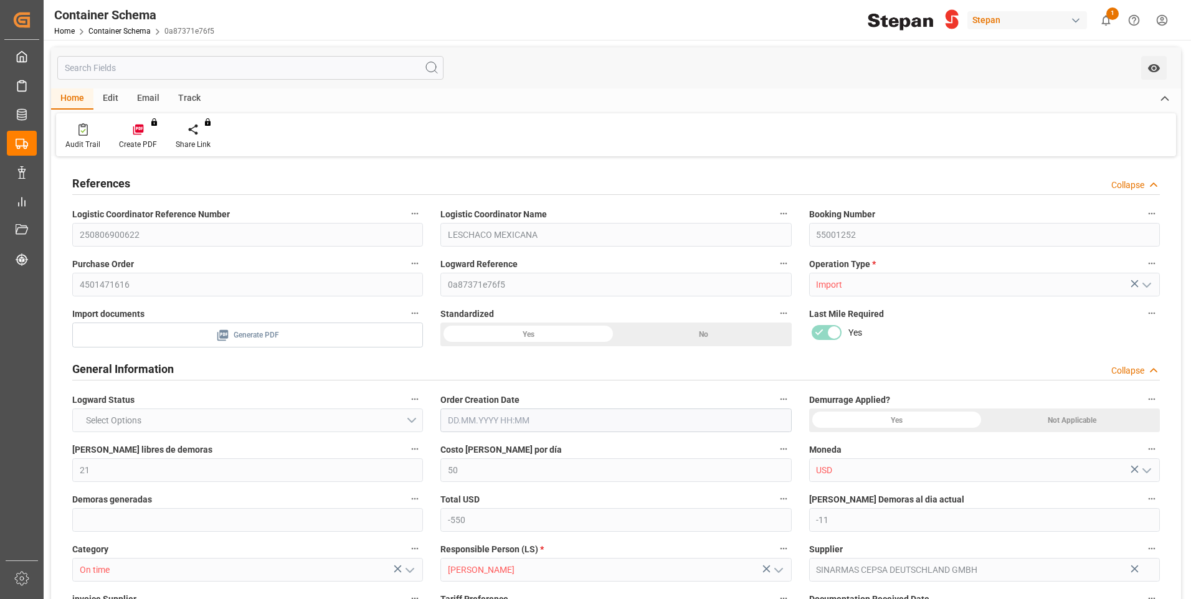
type input "18.08.2025 10:00"
type input "18.08.2025 17:48"
type input "01.08.2025"
type input "27.08.2025"
type input "28.08.2025 06:01"
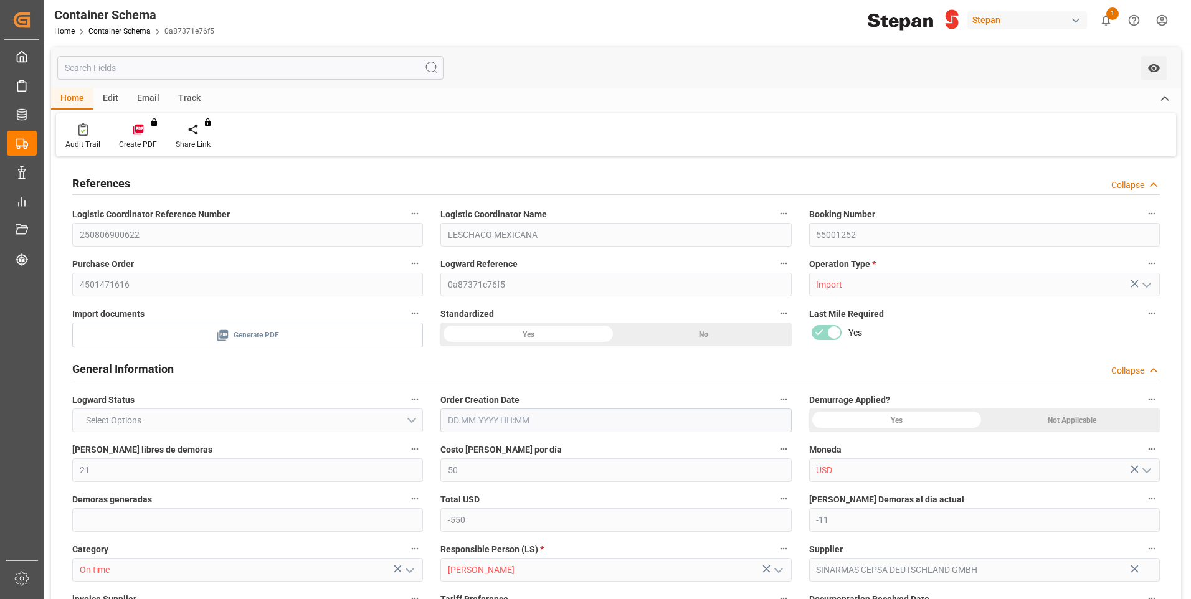
type input "31.07.2025 20:30"
type input "28.08.2025"
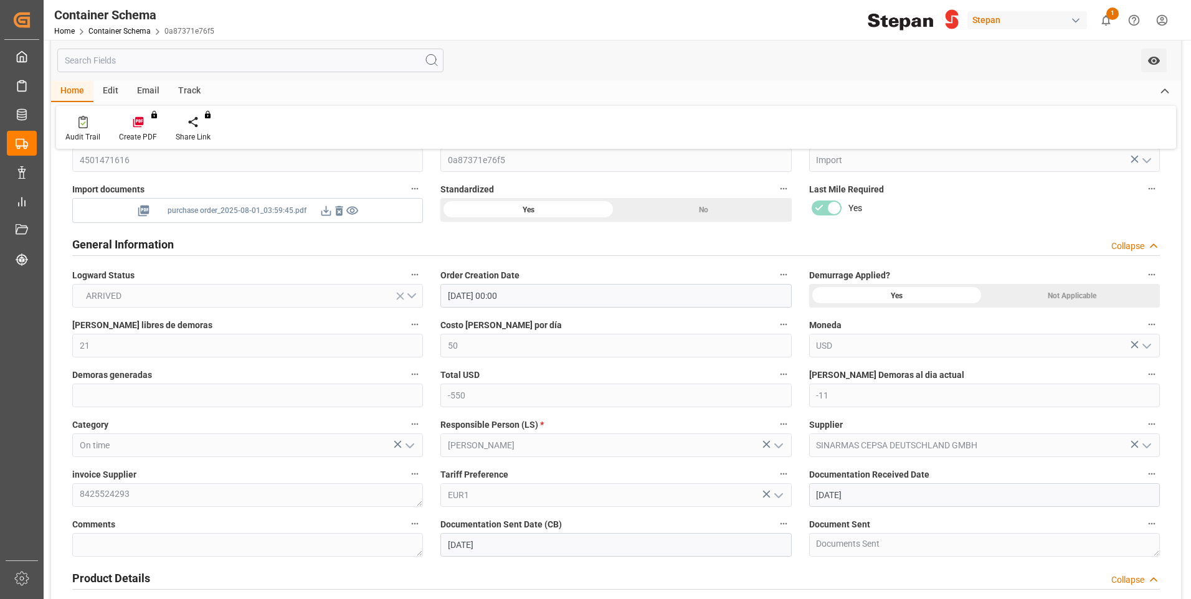
scroll to position [125, 0]
